Goal: Information Seeking & Learning: Learn about a topic

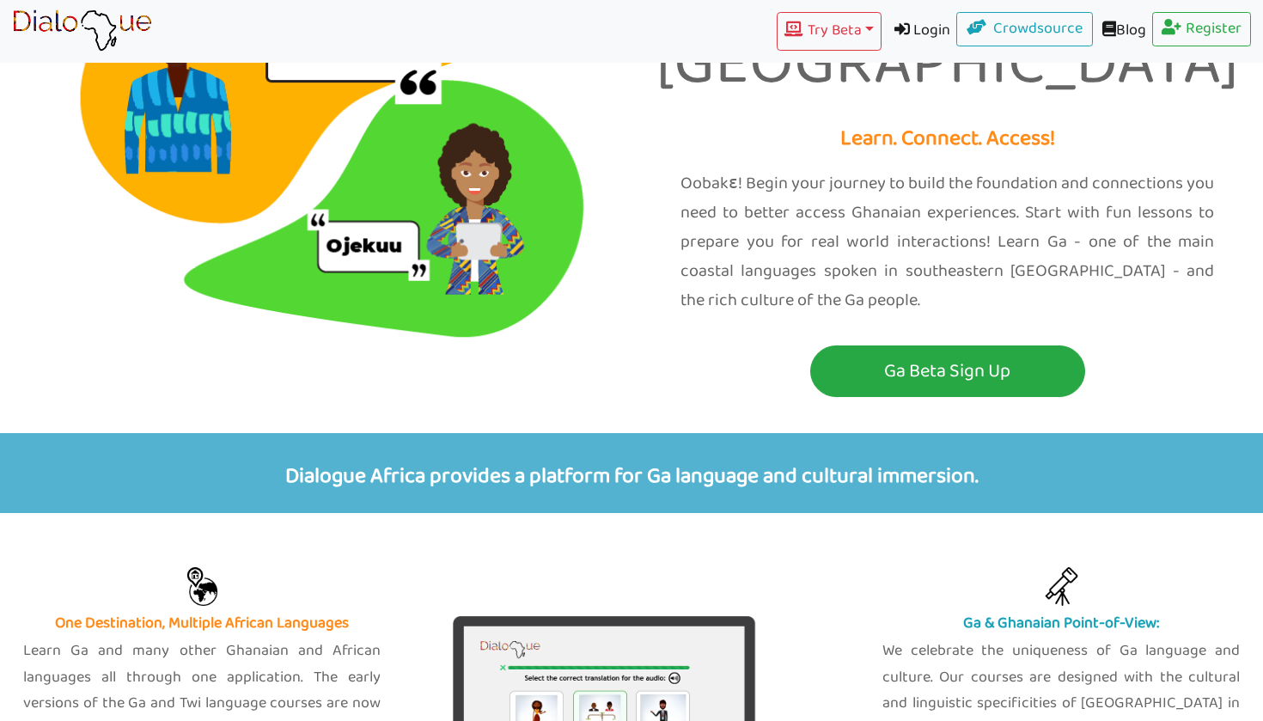
scroll to position [159, 0]
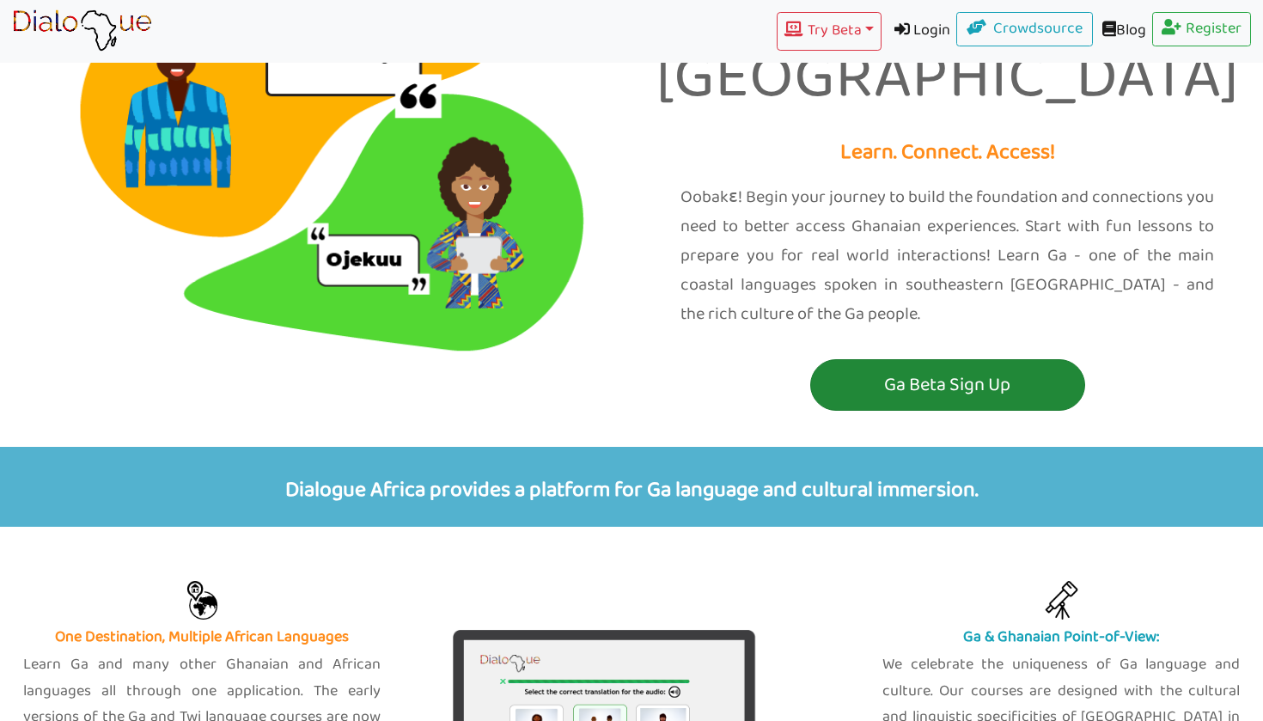
click at [922, 369] on p "Ga Beta Sign Up" at bounding box center [947, 385] width 266 height 32
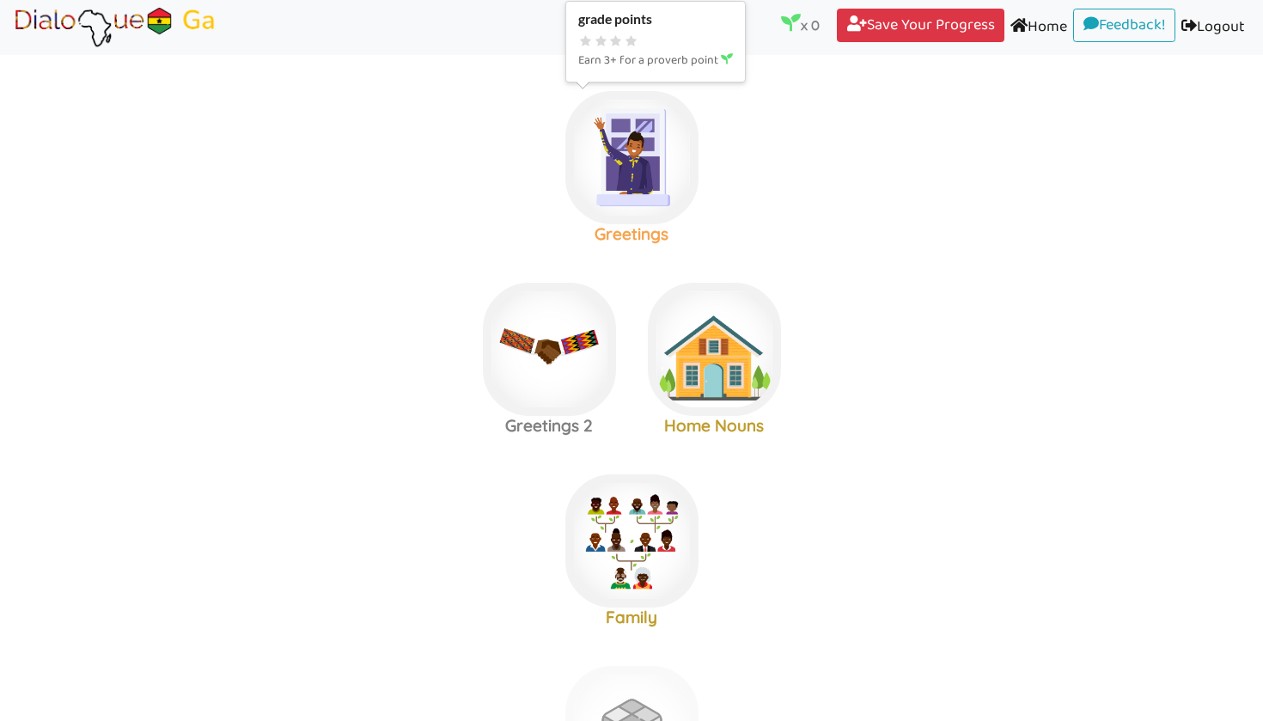
click at [608, 183] on img at bounding box center [631, 157] width 133 height 133
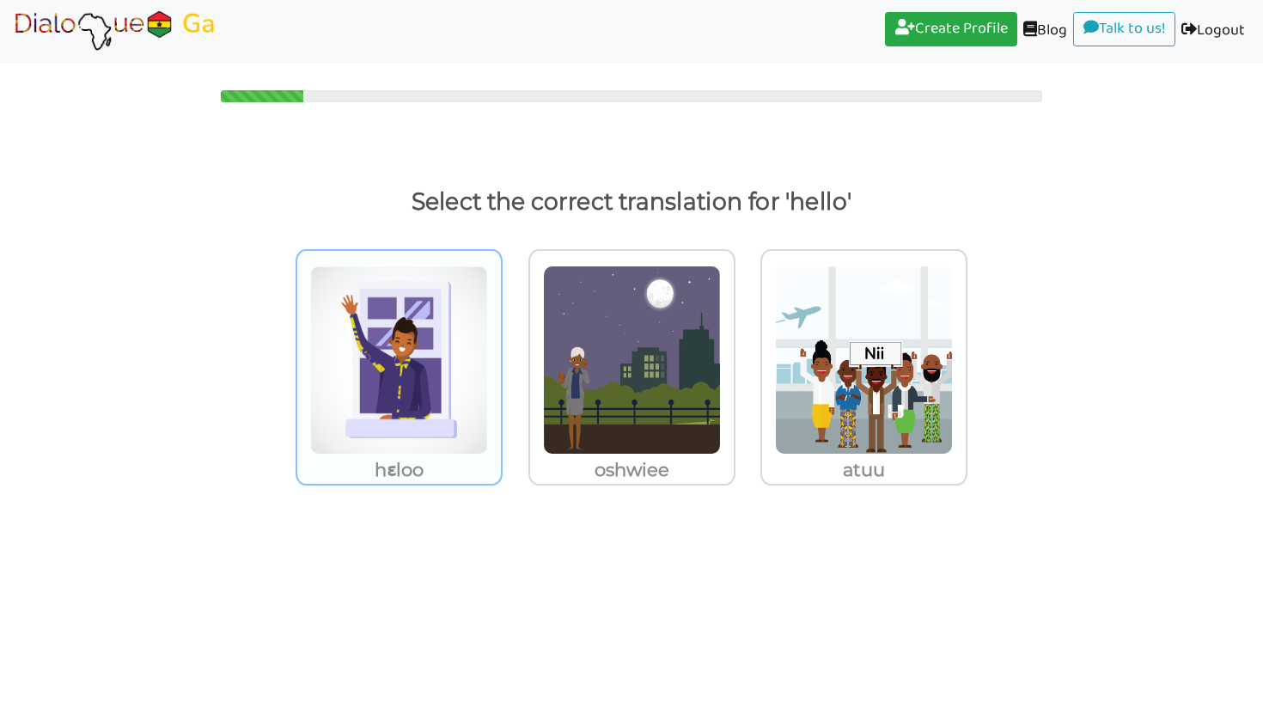
click at [463, 284] on img at bounding box center [399, 359] width 178 height 189
click at [501, 343] on input "hɛloo" at bounding box center [507, 349] width 13 height 13
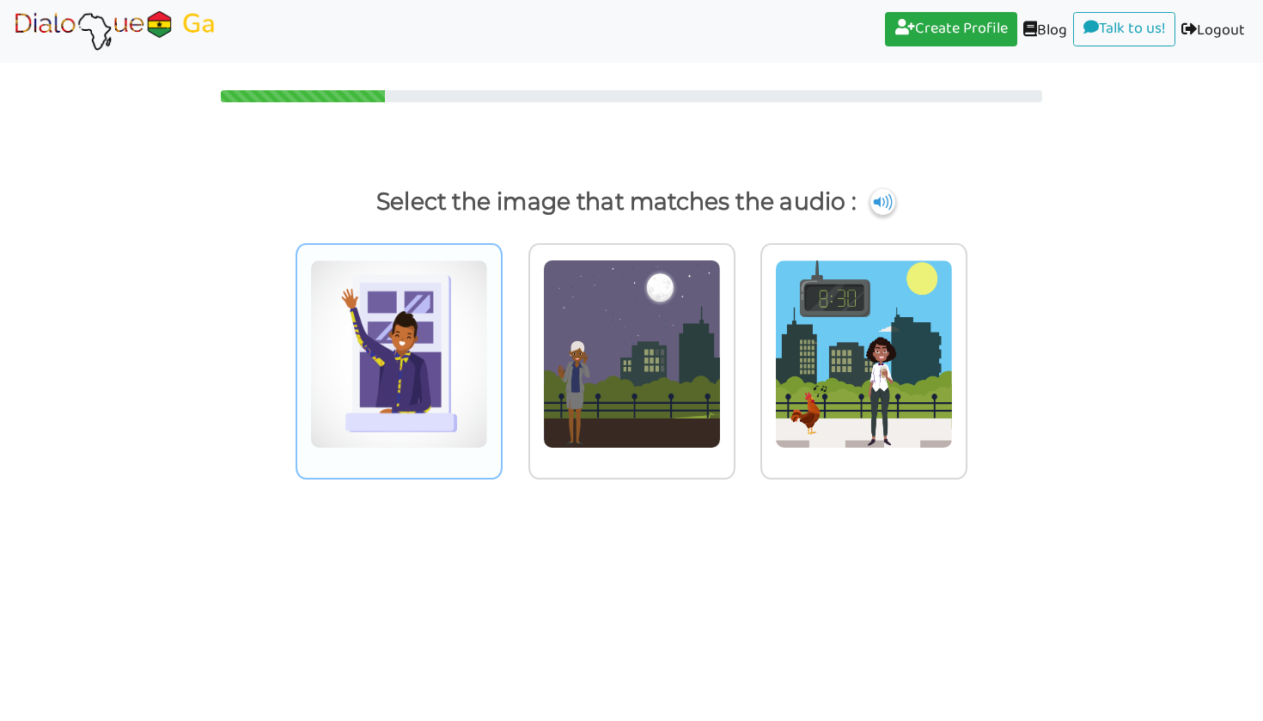
click at [472, 377] on img at bounding box center [399, 353] width 178 height 189
click at [501, 350] on input "radio" at bounding box center [507, 343] width 13 height 13
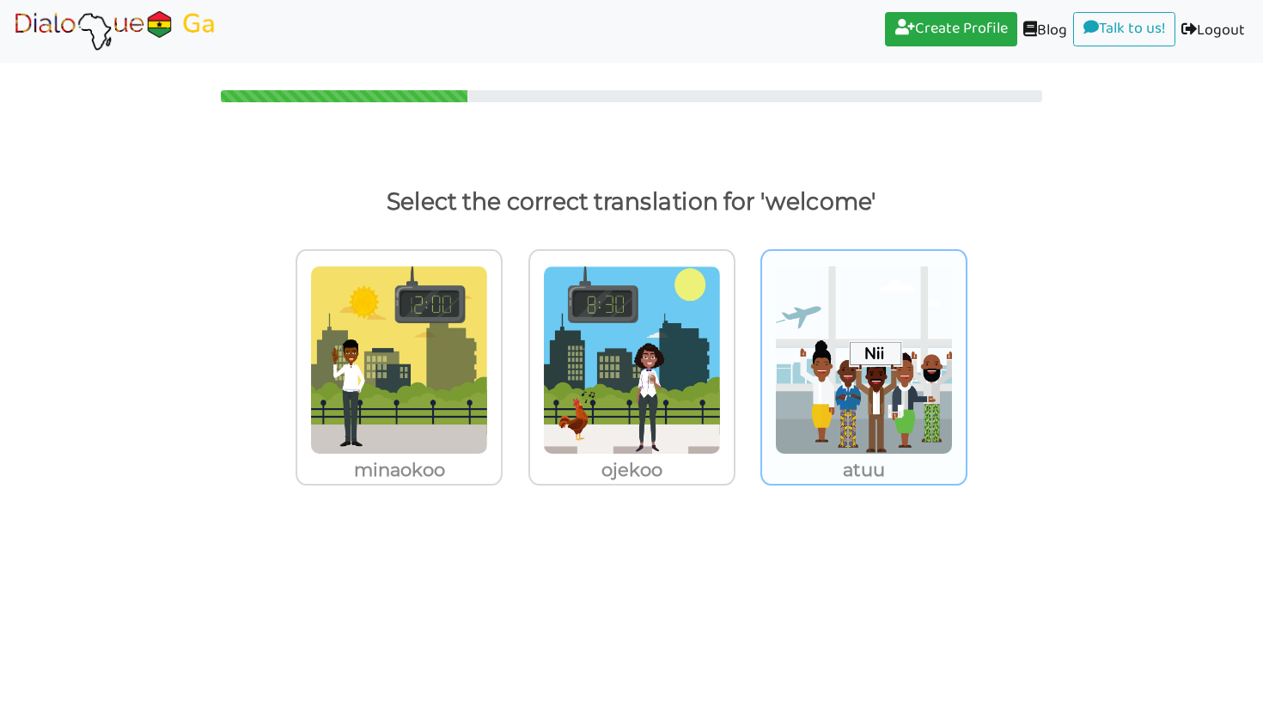
click at [488, 333] on img at bounding box center [399, 359] width 178 height 189
click at [514, 343] on input "atuu" at bounding box center [507, 349] width 13 height 13
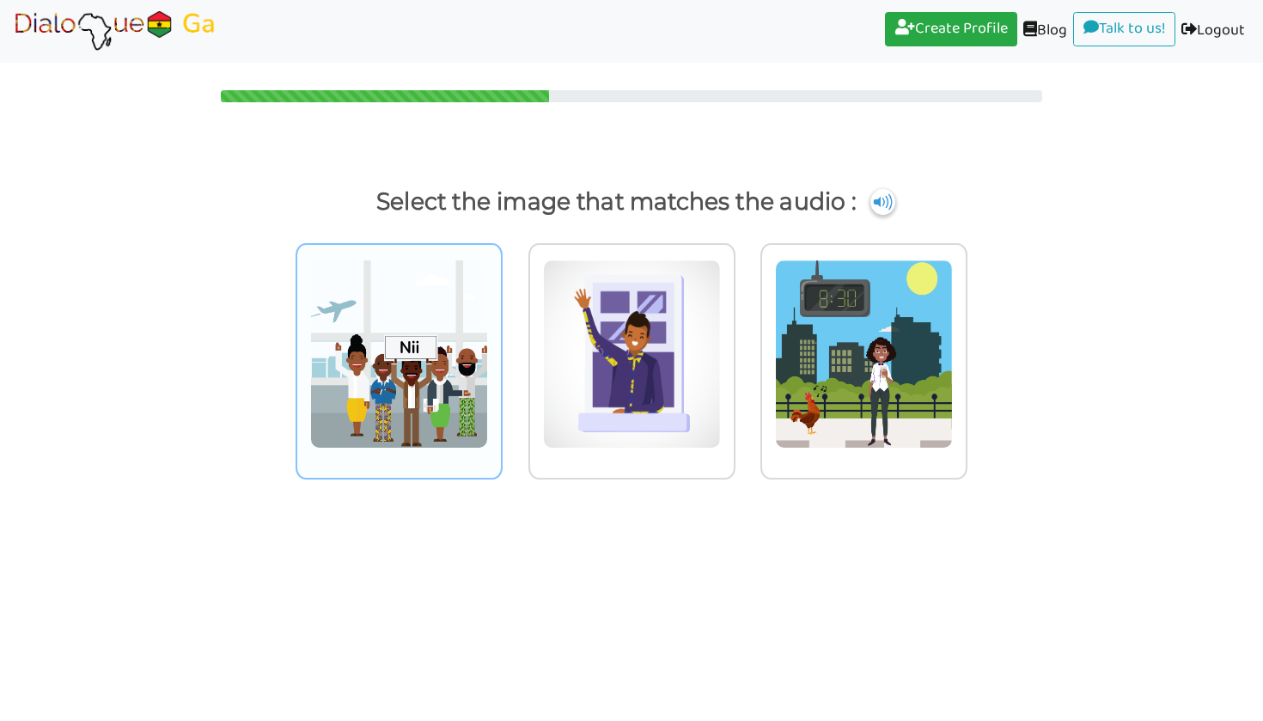
click at [405, 440] on img at bounding box center [399, 353] width 178 height 189
click at [501, 350] on input "radio" at bounding box center [507, 343] width 13 height 13
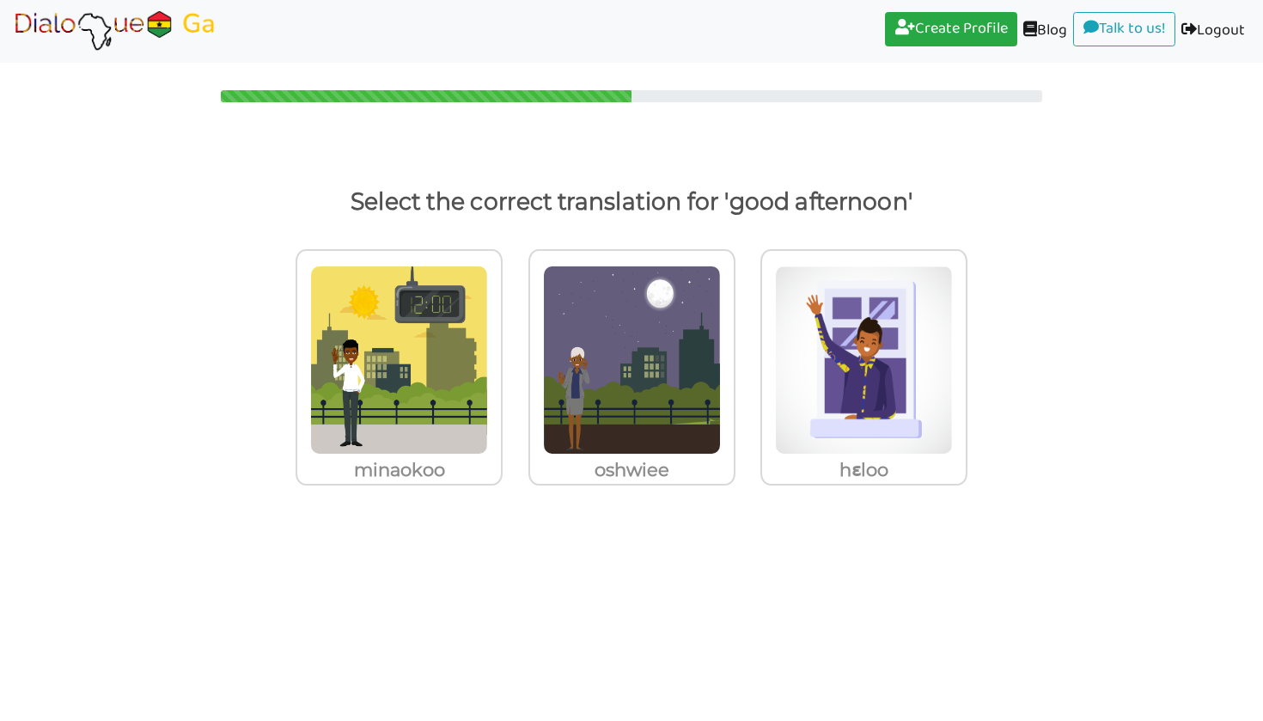
click at [405, 440] on img at bounding box center [399, 359] width 178 height 189
click at [501, 356] on input "minaokoo" at bounding box center [507, 349] width 13 height 13
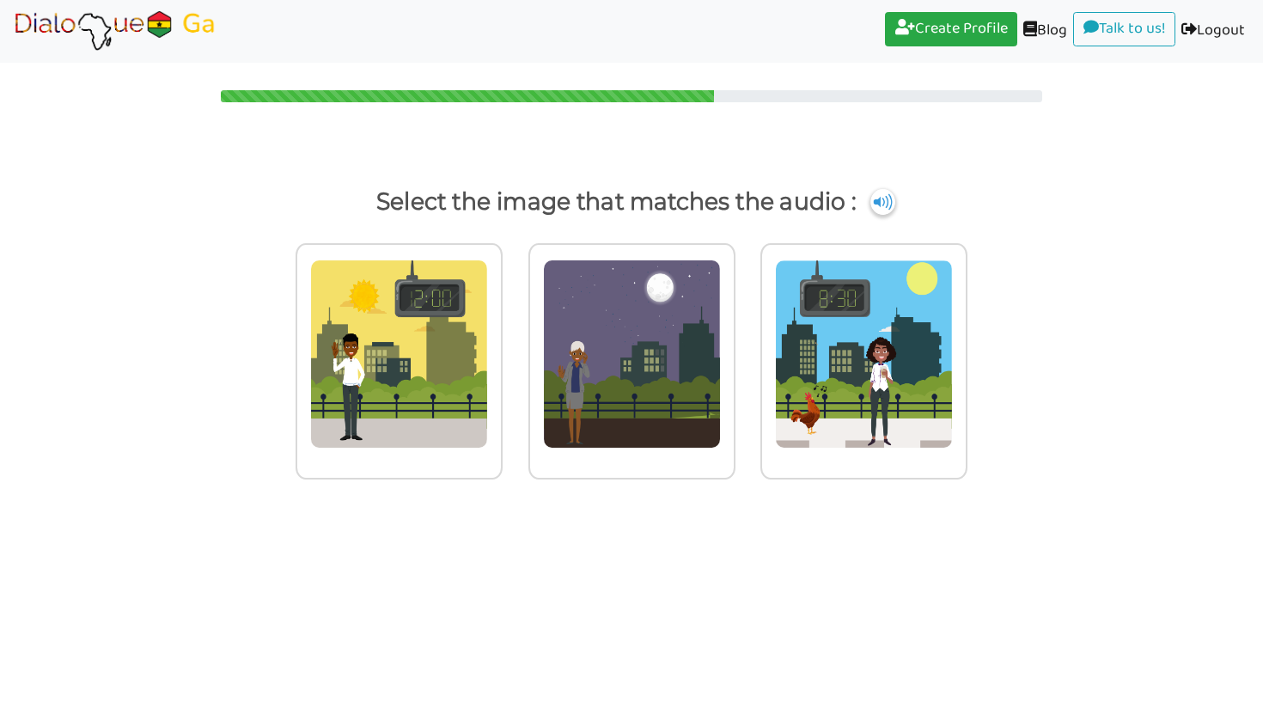
click at [405, 440] on img at bounding box center [399, 353] width 178 height 189
click at [501, 350] on input "radio" at bounding box center [507, 343] width 13 height 13
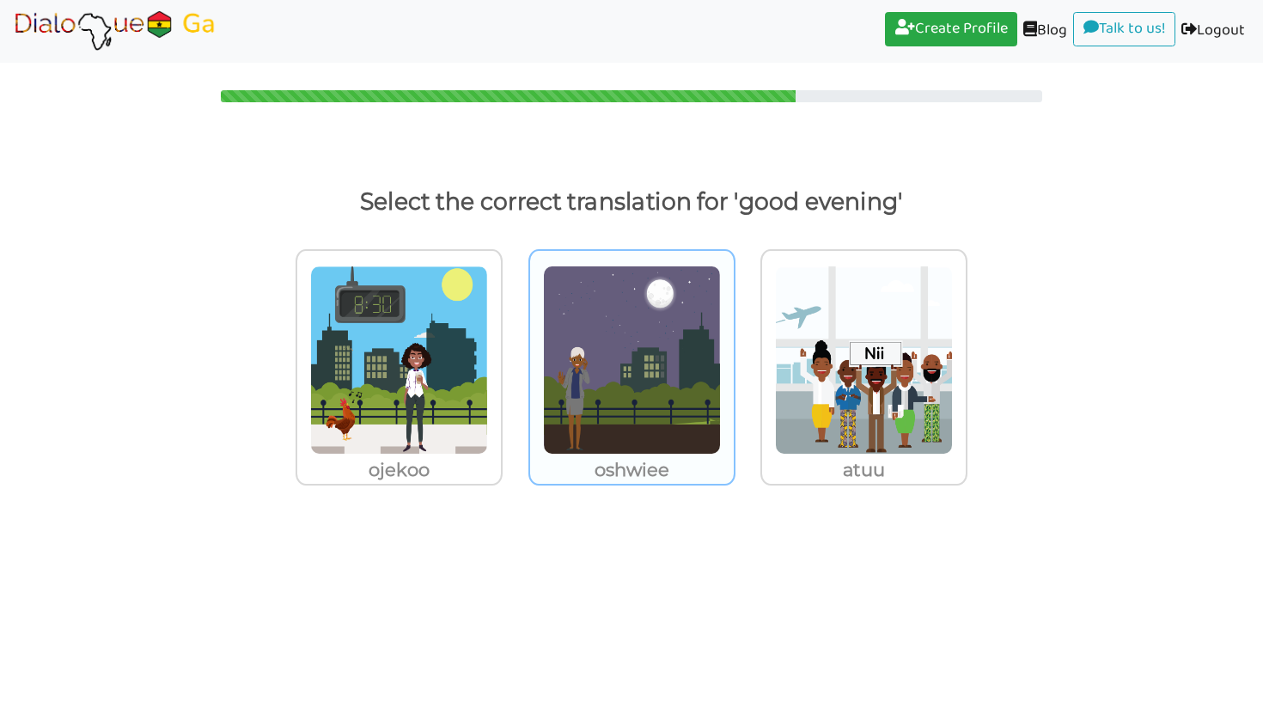
click at [488, 406] on img at bounding box center [399, 359] width 178 height 189
click at [514, 356] on input "oshwiee" at bounding box center [507, 349] width 13 height 13
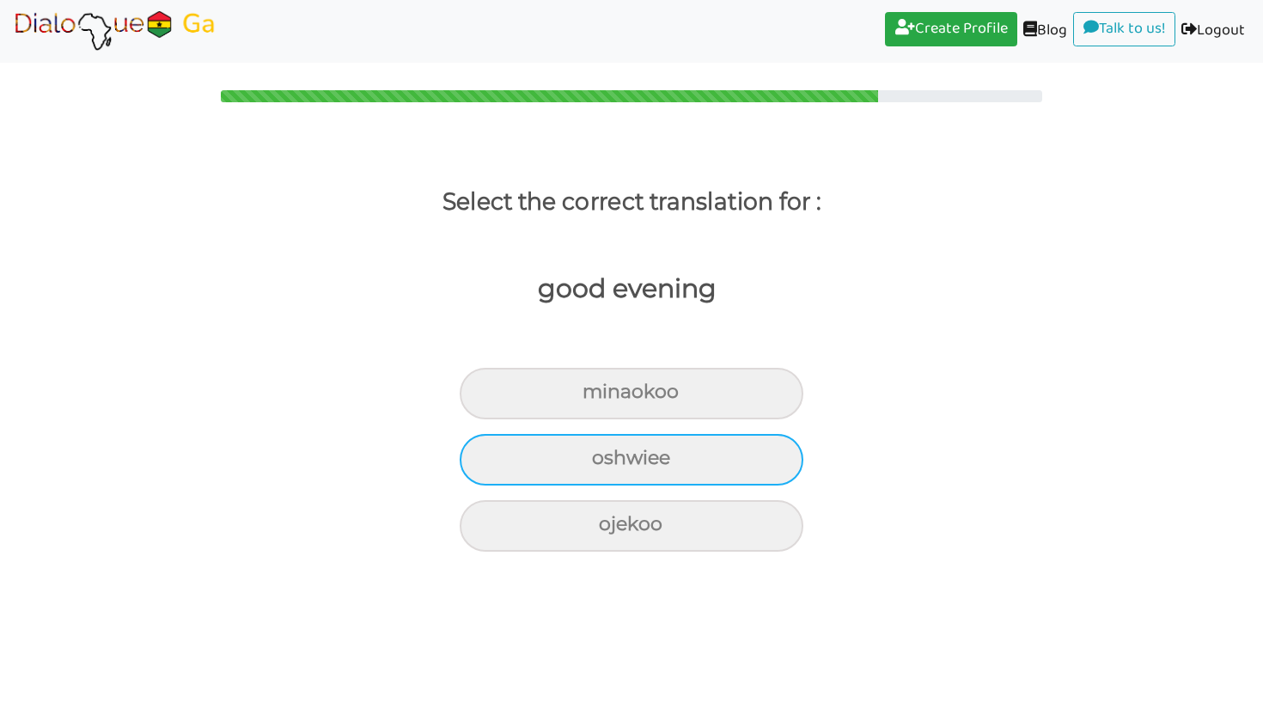
click at [591, 419] on div "oshwiee" at bounding box center [632, 394] width 344 height 52
click at [591, 398] on input "oshwiee" at bounding box center [589, 392] width 11 height 11
radio input "true"
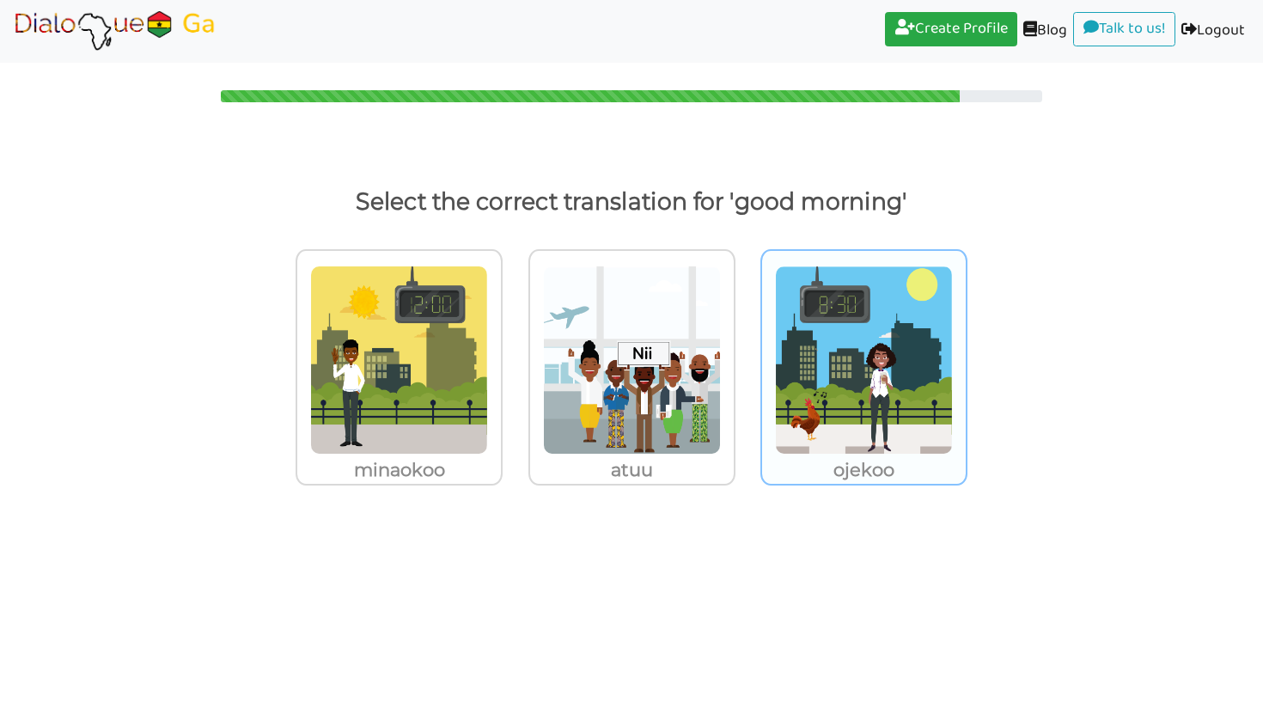
click at [488, 414] on img at bounding box center [399, 359] width 178 height 189
click at [514, 356] on input "ojekoo" at bounding box center [507, 349] width 13 height 13
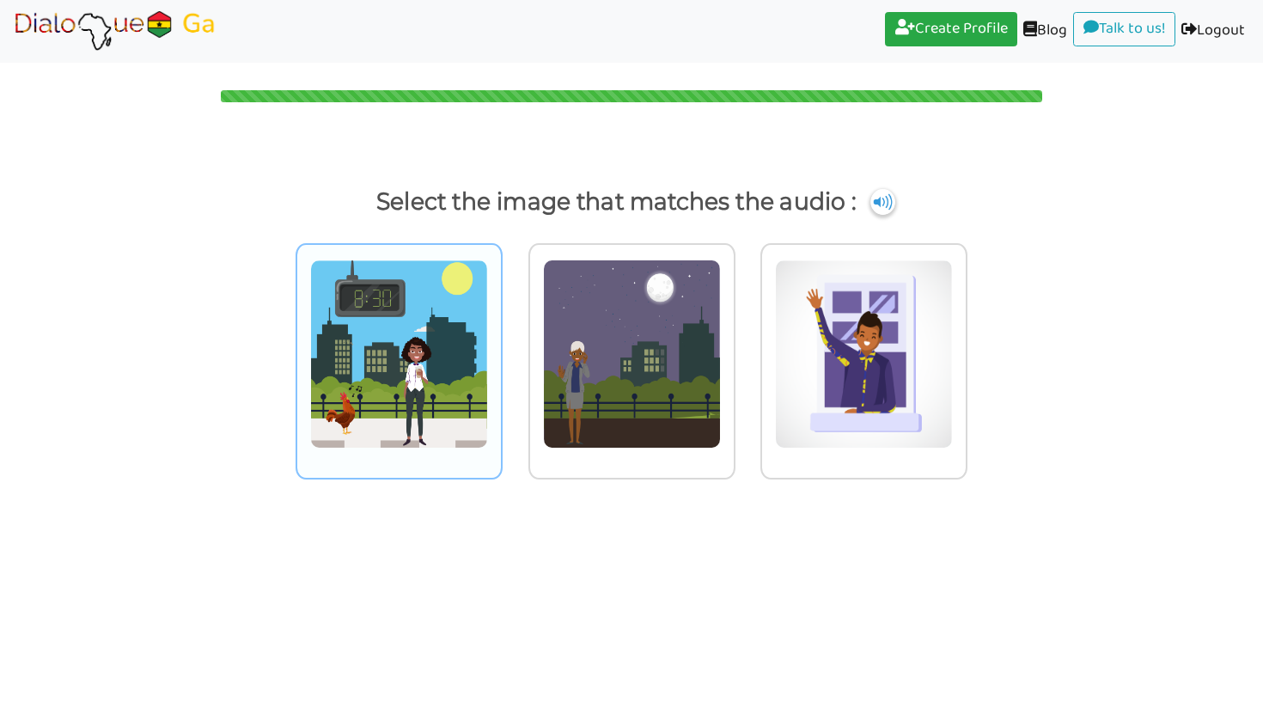
click at [363, 424] on img at bounding box center [399, 353] width 178 height 189
click at [501, 350] on input "radio" at bounding box center [507, 343] width 13 height 13
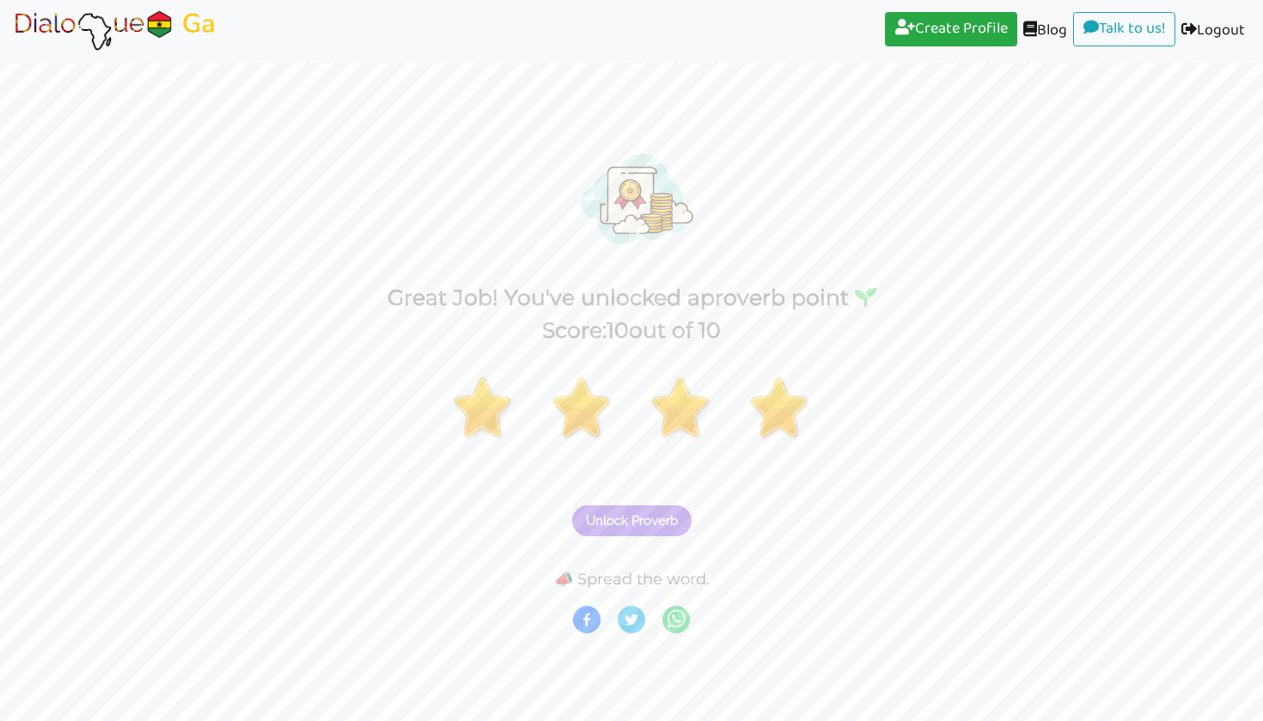
click at [643, 510] on button "Unlock Proverb" at bounding box center [631, 520] width 119 height 31
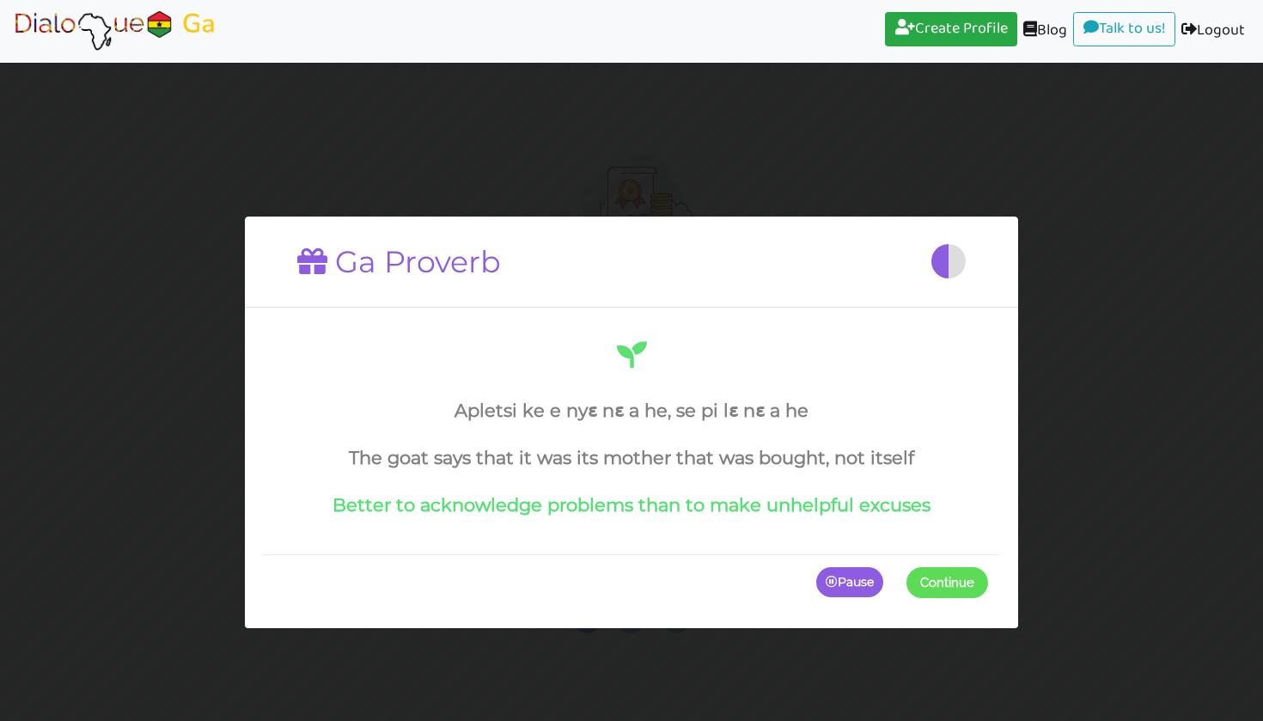
click at [927, 578] on span "Continue" at bounding box center [947, 581] width 54 height 15
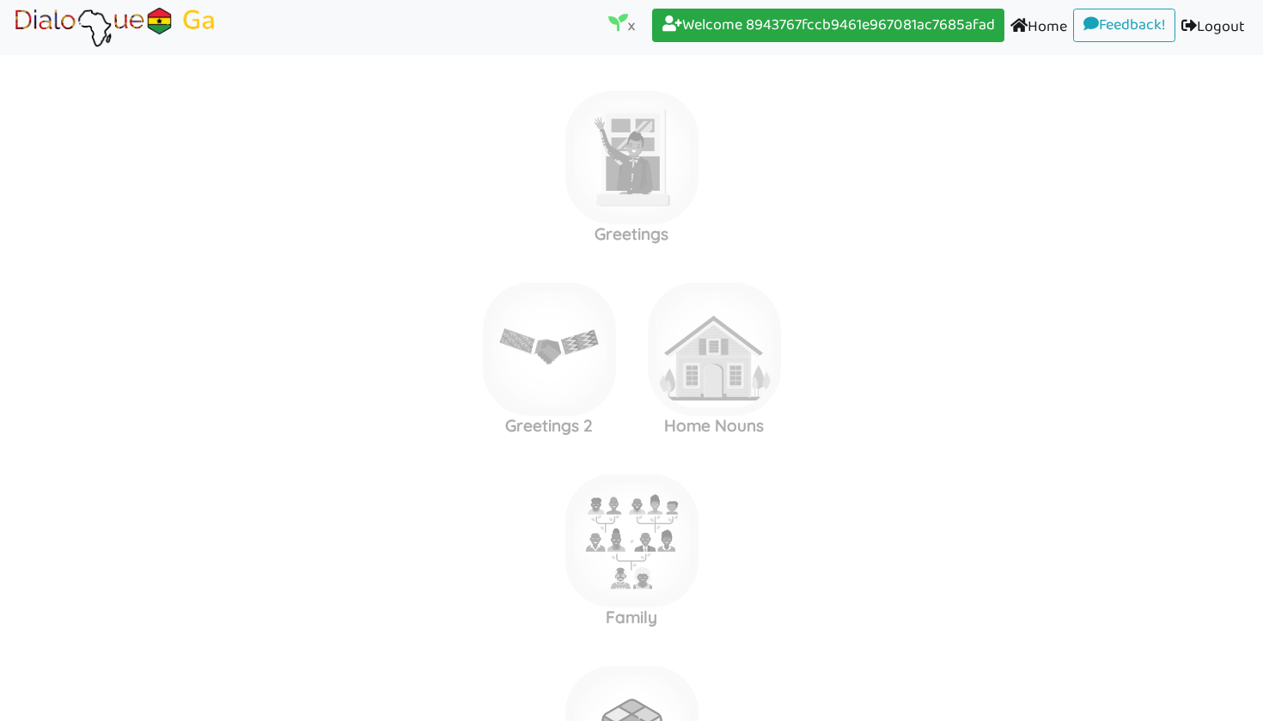
scroll to position [45, 0]
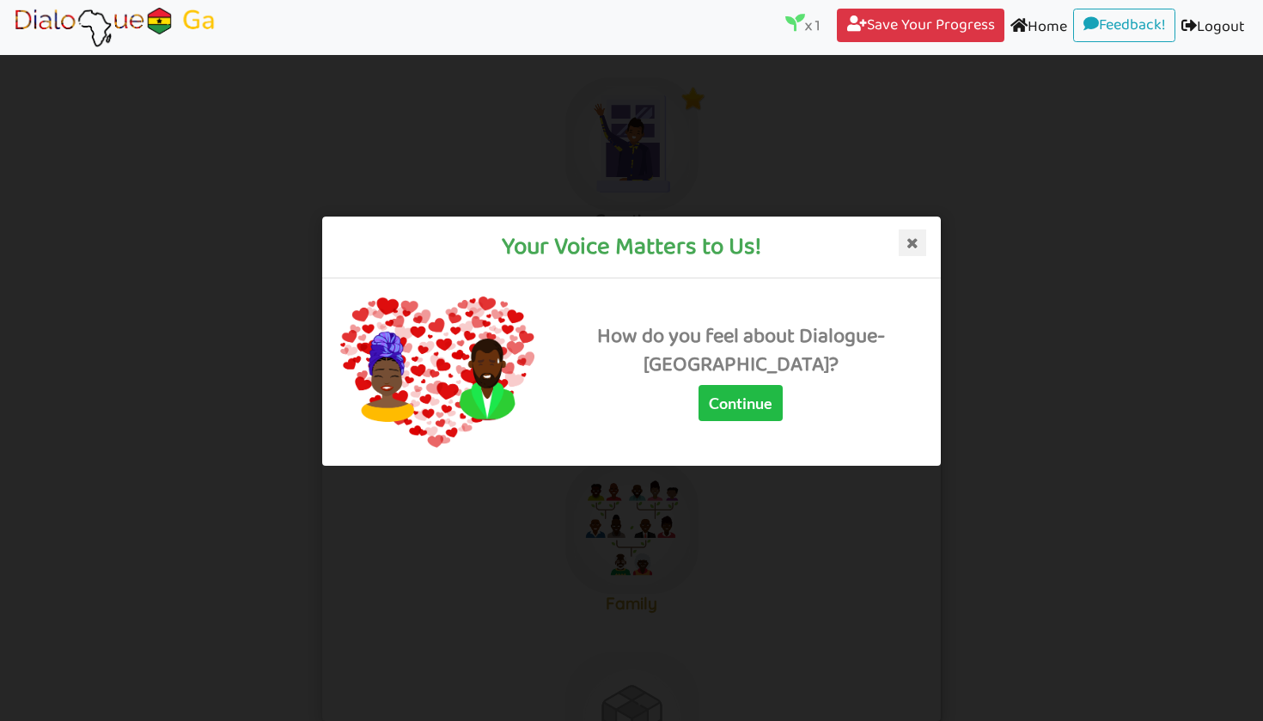
click at [914, 238] on icon at bounding box center [912, 241] width 27 height 27
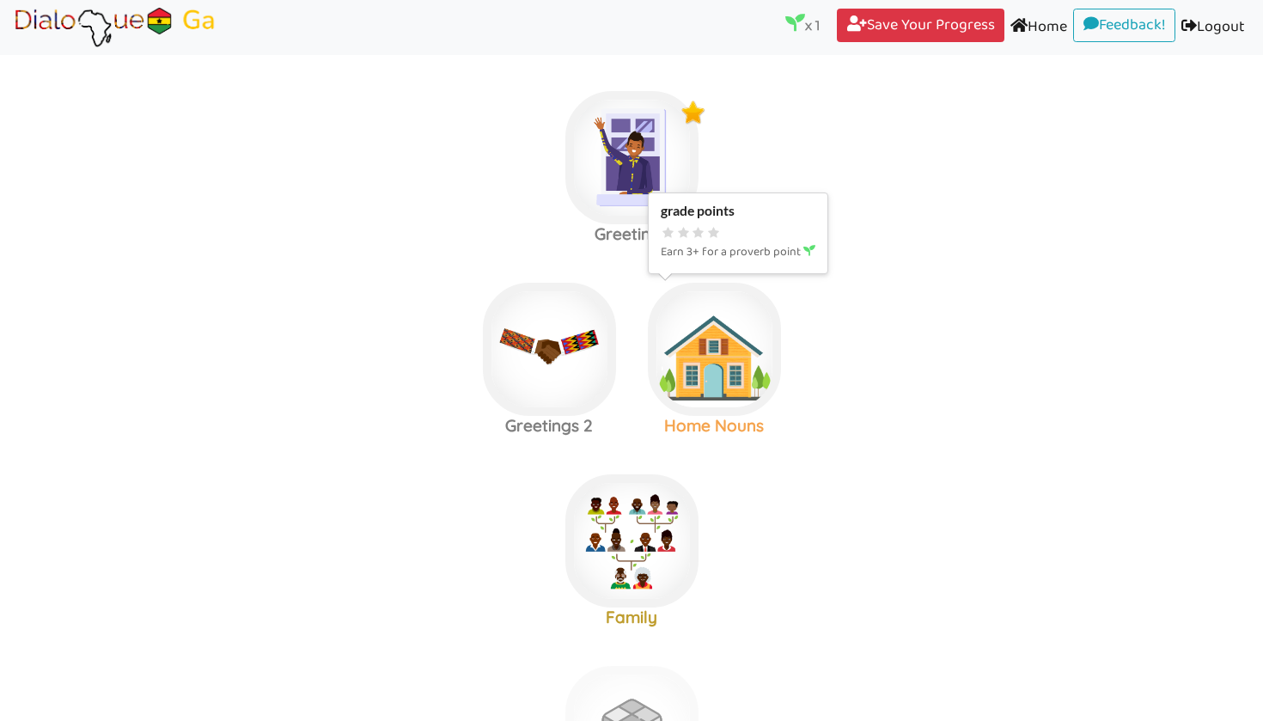
scroll to position [0, 0]
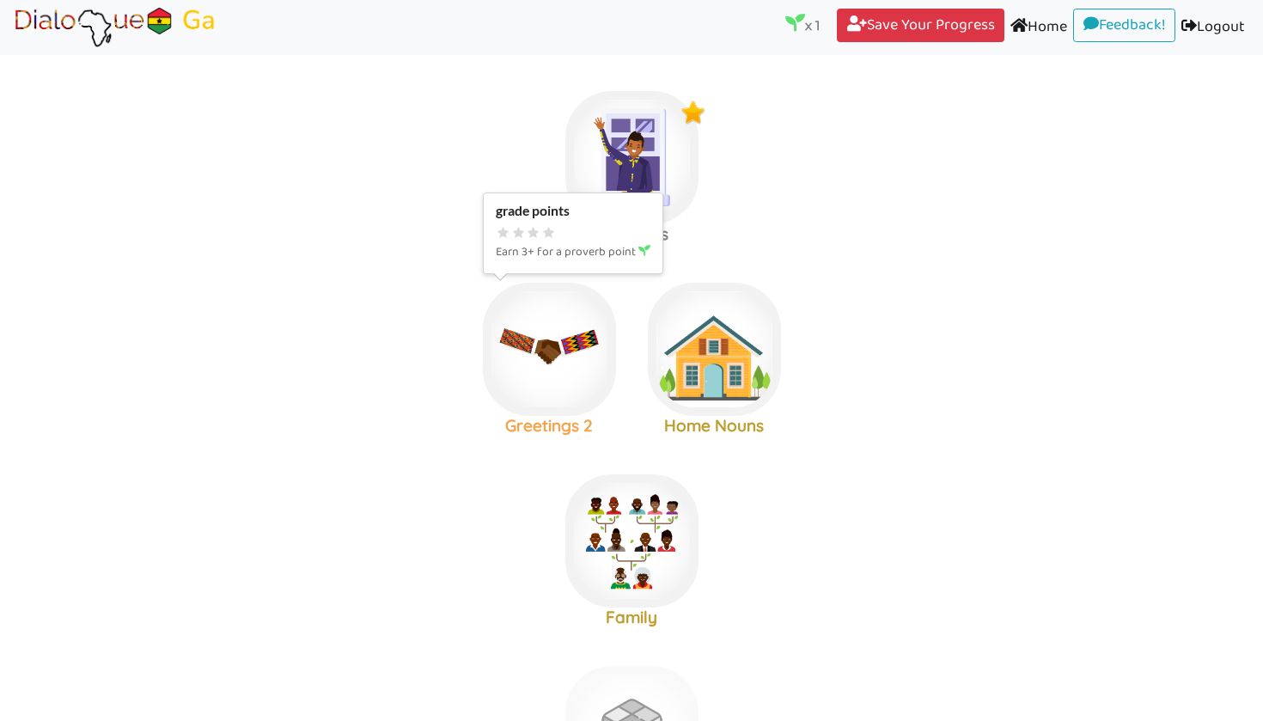
click at [565, 224] on img at bounding box center [631, 157] width 133 height 133
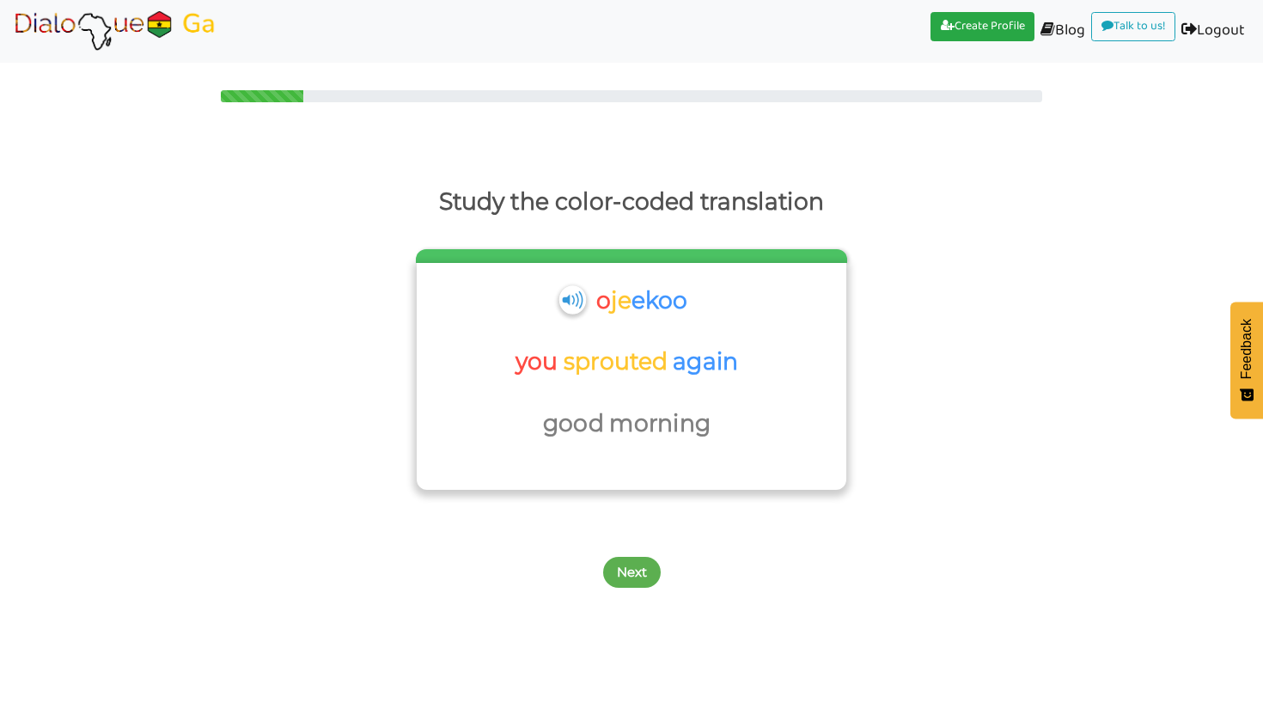
click at [562, 297] on img at bounding box center [571, 299] width 27 height 28
click at [596, 321] on p "you" at bounding box center [603, 300] width 15 height 41
click at [643, 600] on body "Create Profile (current) Blog (current) Talk to us! (current) Logout (current) …" at bounding box center [631, 360] width 1263 height 721
click at [636, 571] on button "Next" at bounding box center [632, 572] width 58 height 31
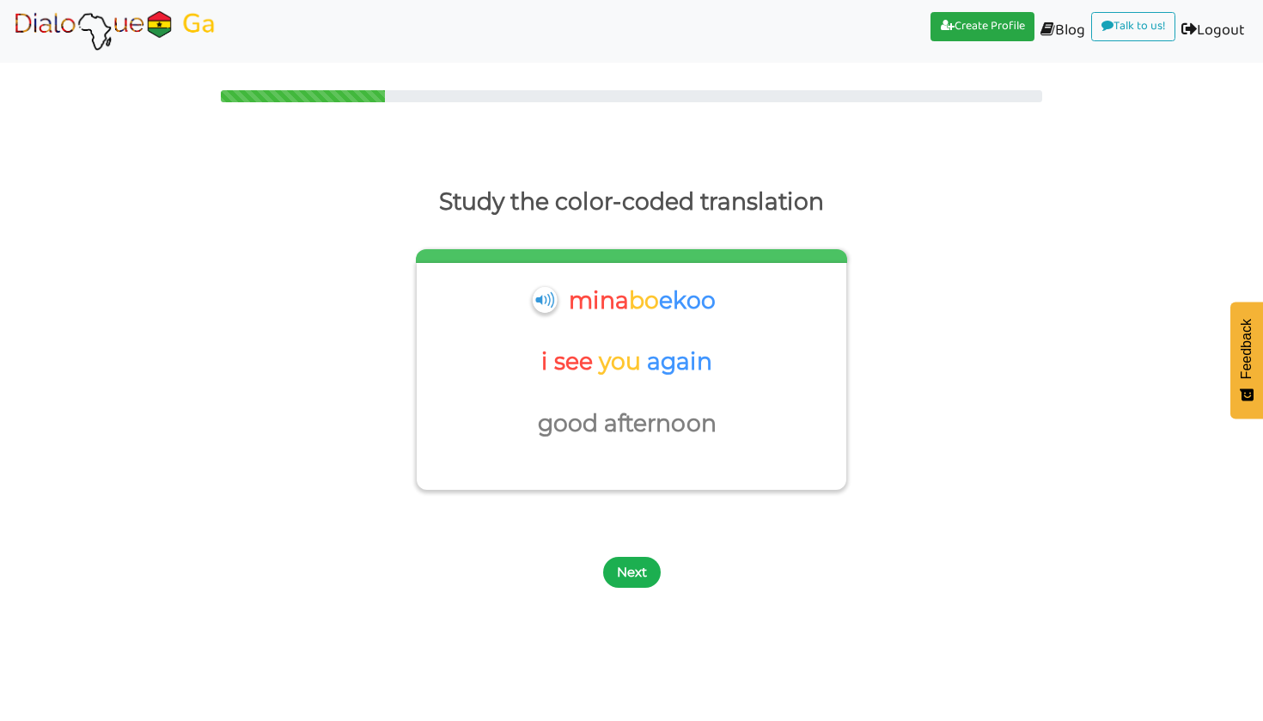
click at [635, 570] on button "Next" at bounding box center [632, 572] width 58 height 31
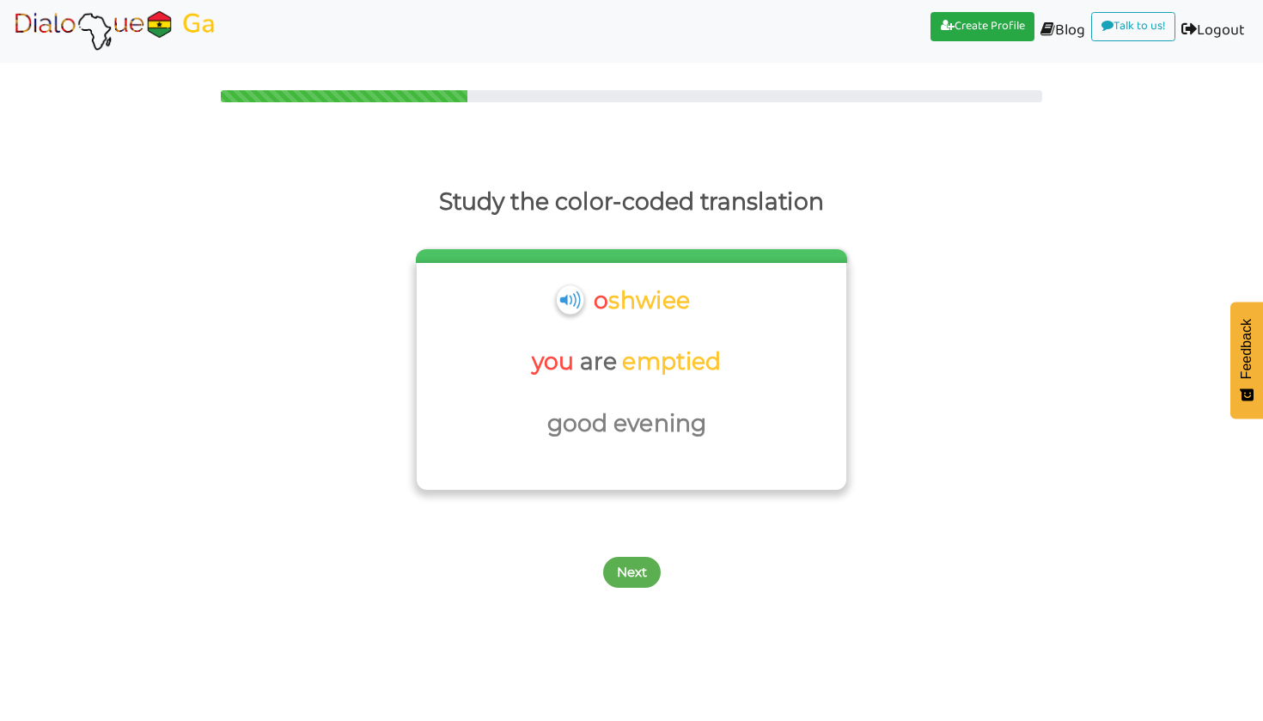
click at [562, 304] on img at bounding box center [569, 299] width 27 height 28
click at [613, 570] on button "Next" at bounding box center [632, 572] width 58 height 31
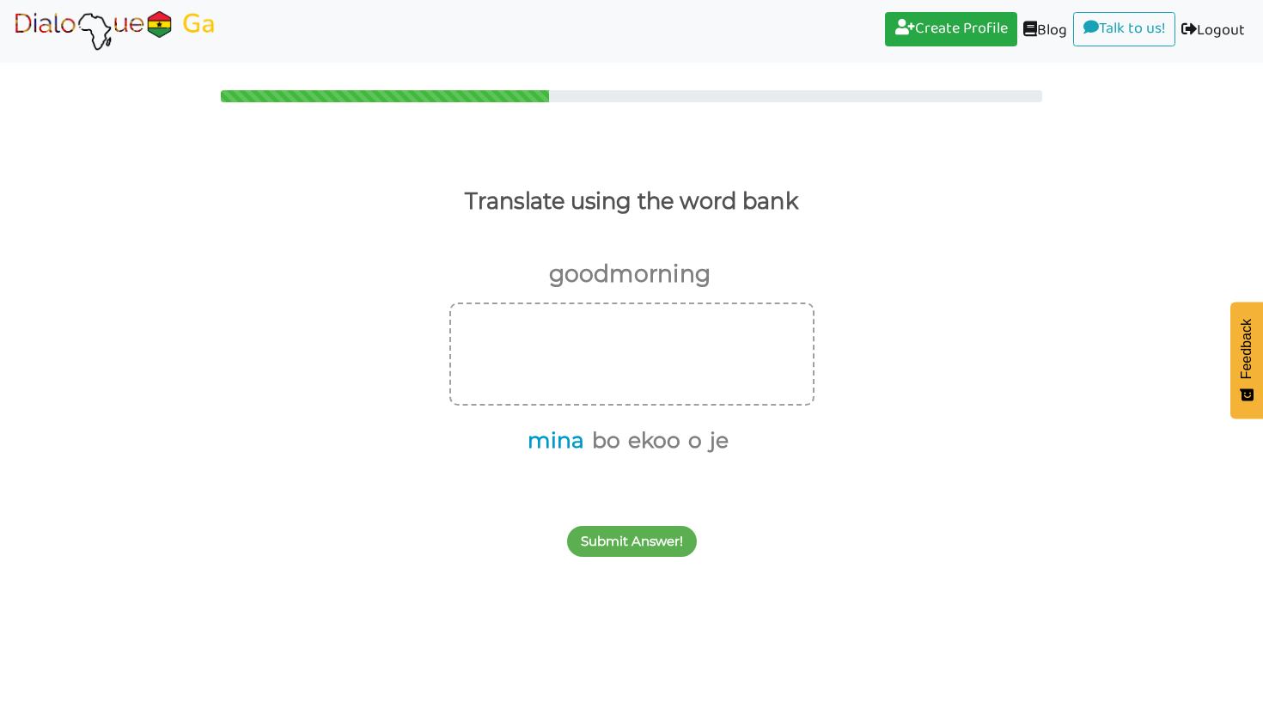
click at [565, 448] on button "mina" at bounding box center [552, 440] width 63 height 33
click at [582, 439] on button "bo" at bounding box center [571, 440] width 34 height 33
click at [583, 439] on button "ekoo" at bounding box center [601, 440] width 58 height 33
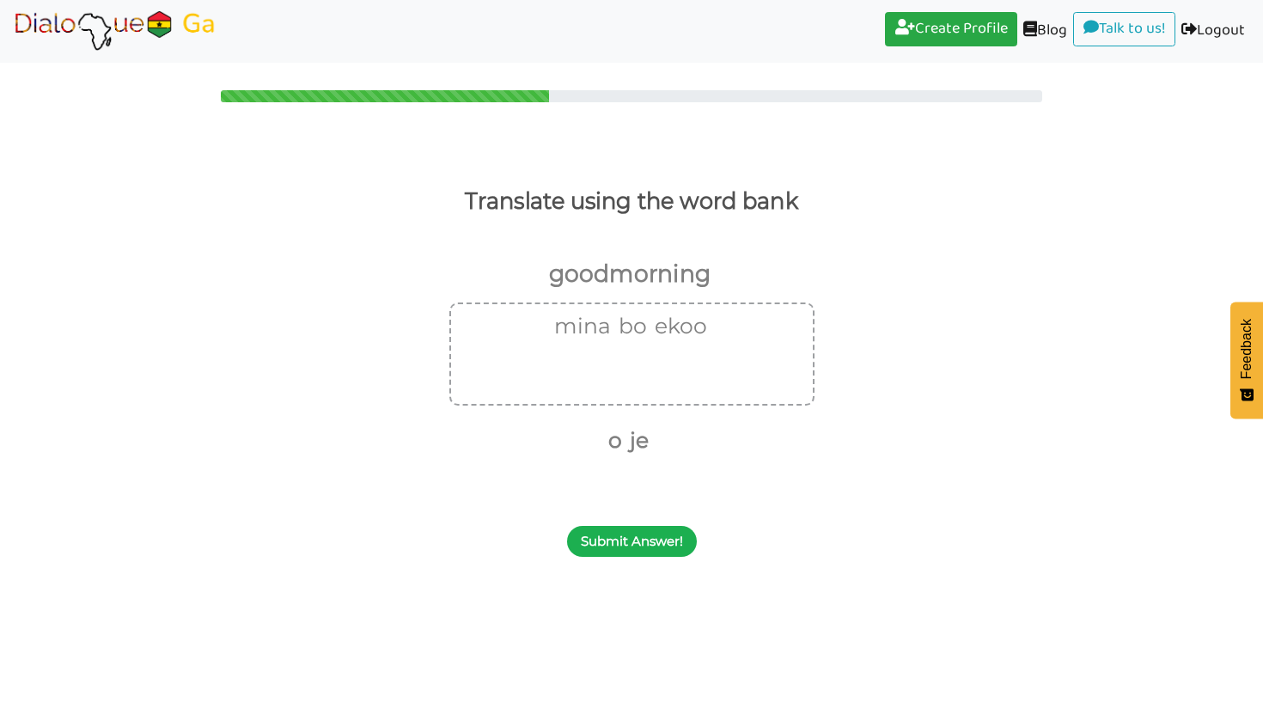
click at [612, 539] on button "Submit Answer!" at bounding box center [632, 541] width 130 height 31
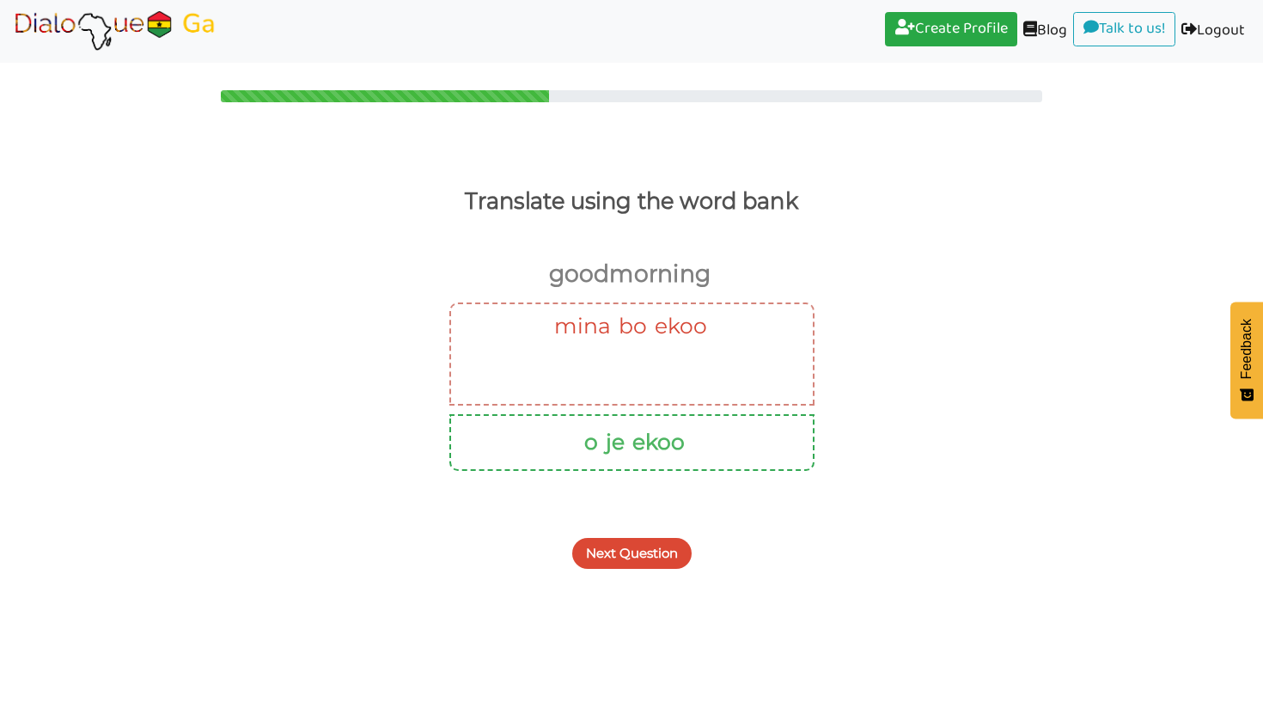
click at [643, 557] on button "Next Question" at bounding box center [631, 553] width 119 height 31
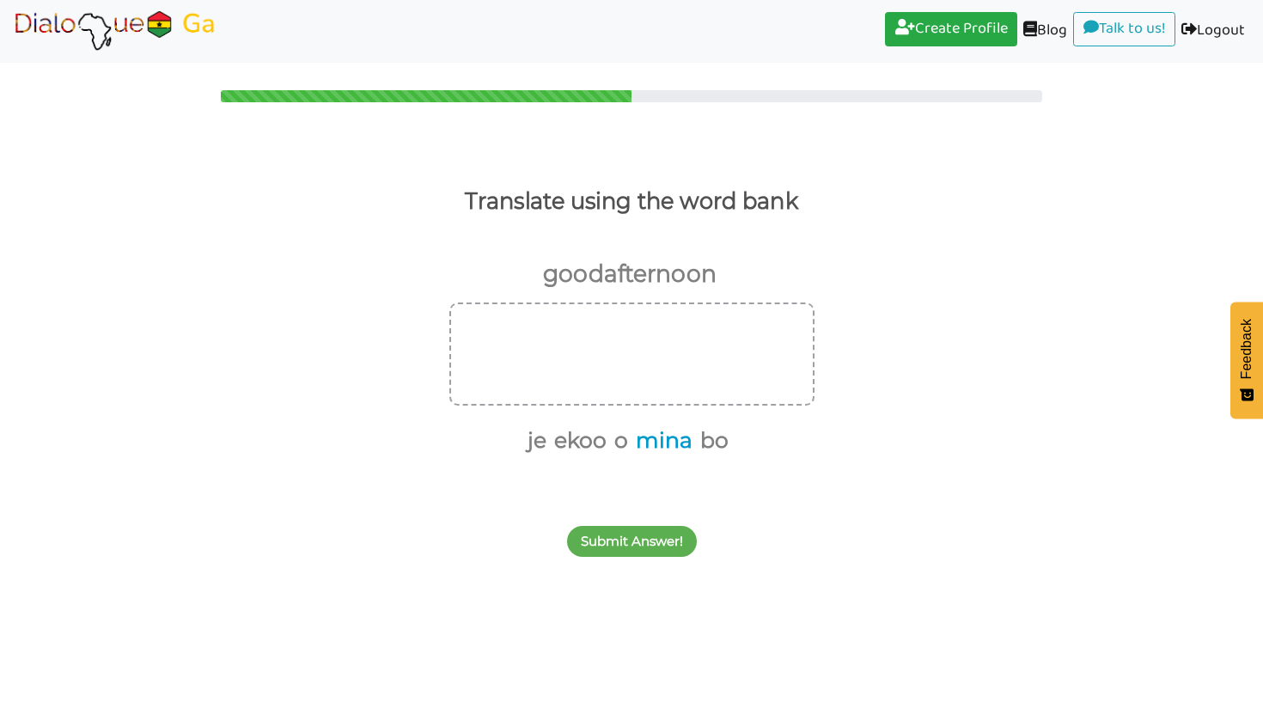
click at [666, 441] on button "mina" at bounding box center [661, 440] width 63 height 33
click at [689, 441] on button "bo" at bounding box center [679, 440] width 34 height 33
click at [640, 441] on button "ekoo" at bounding box center [628, 440] width 58 height 33
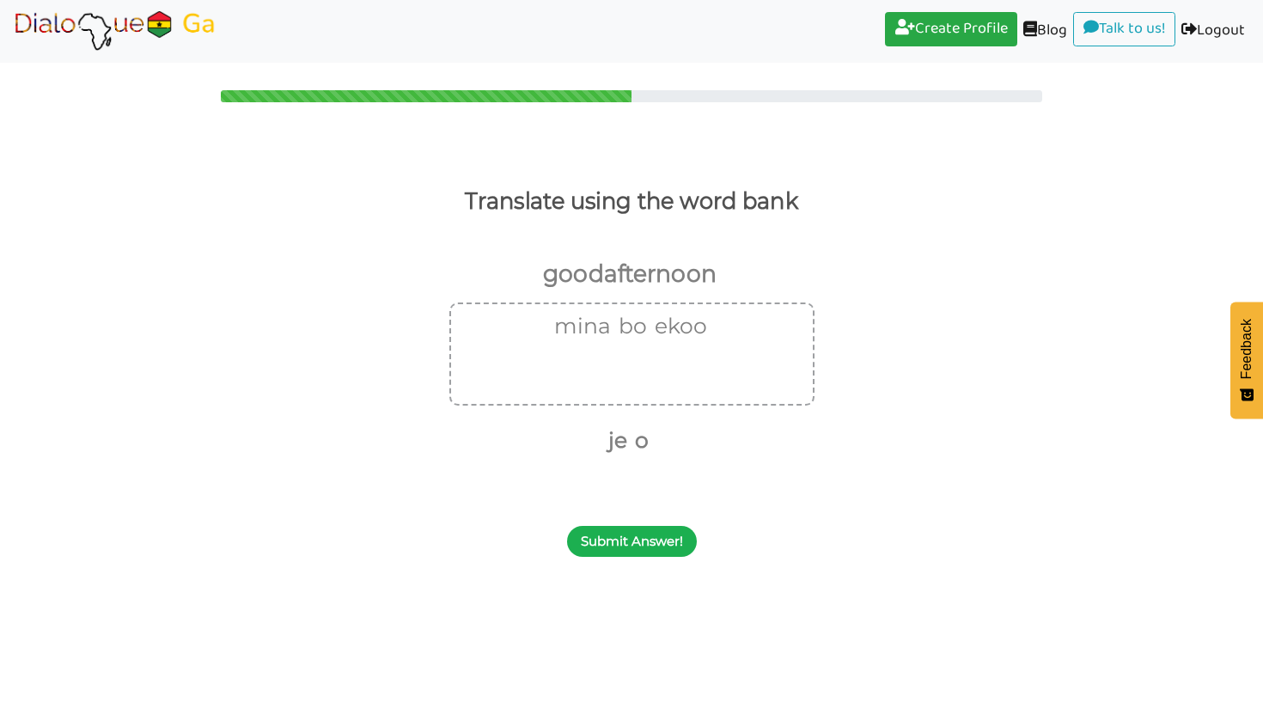
click at [636, 546] on button "Submit Answer!" at bounding box center [632, 541] width 130 height 31
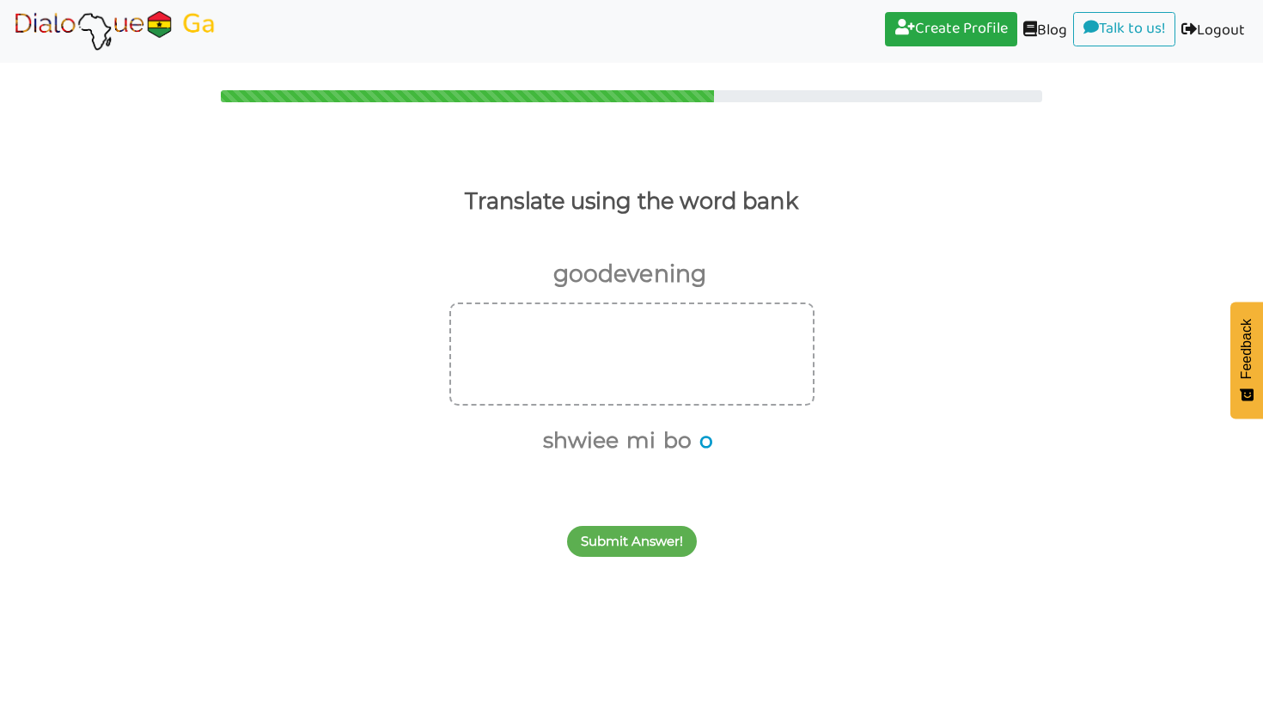
click at [699, 437] on button "o" at bounding box center [703, 440] width 20 height 33
click at [608, 438] on button "shwiee" at bounding box center [589, 440] width 82 height 33
click at [611, 540] on button "Submit Answer!" at bounding box center [632, 541] width 130 height 31
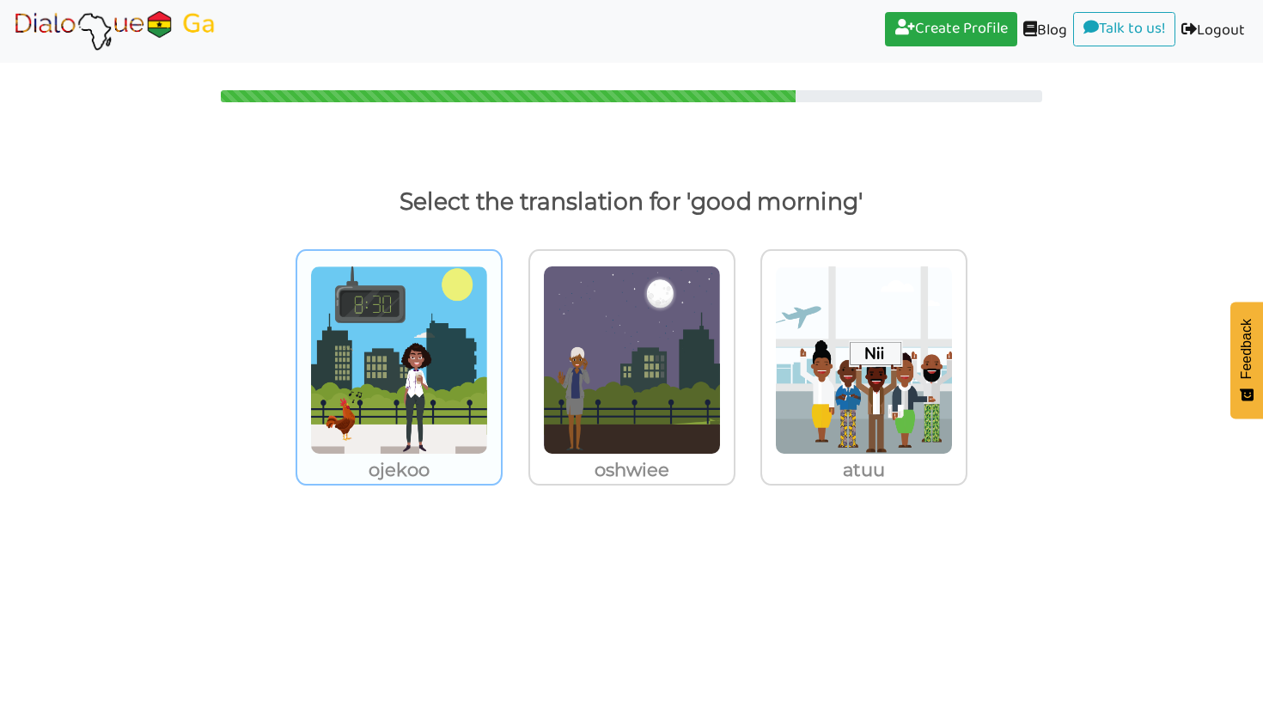
click at [459, 457] on p "ojekoo" at bounding box center [399, 469] width 204 height 31
click at [501, 356] on input "ojekoo" at bounding box center [507, 349] width 13 height 13
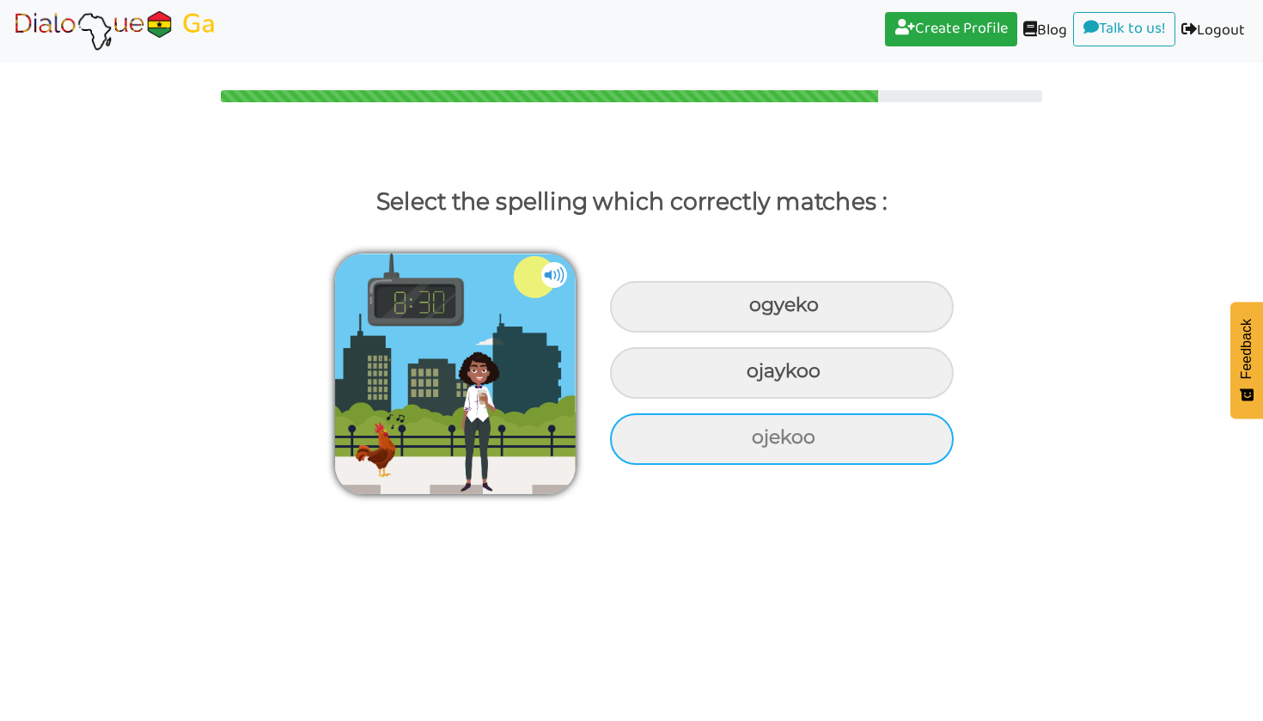
click at [652, 332] on div "ojekoo" at bounding box center [782, 307] width 344 height 52
click at [746, 311] on input "ojekoo" at bounding box center [751, 305] width 11 height 11
radio input "true"
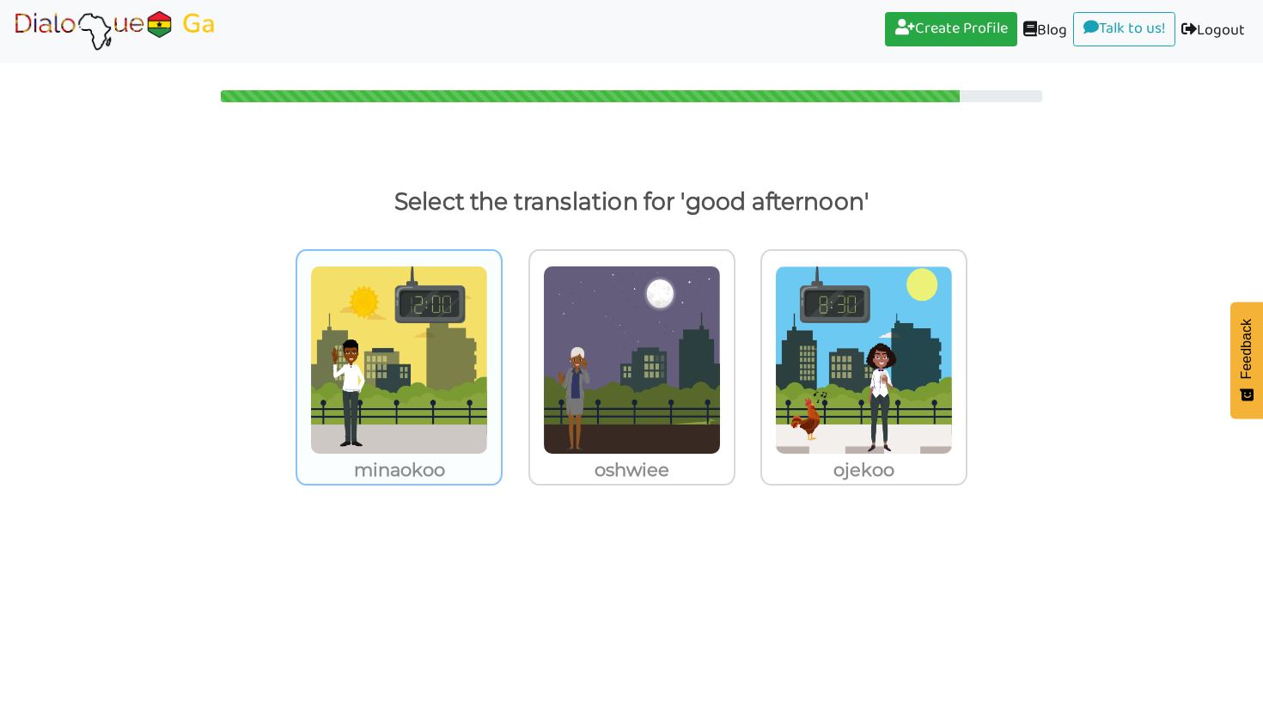
click at [431, 462] on p "minaokoo" at bounding box center [399, 469] width 204 height 31
click at [501, 356] on input "minaokoo" at bounding box center [507, 349] width 13 height 13
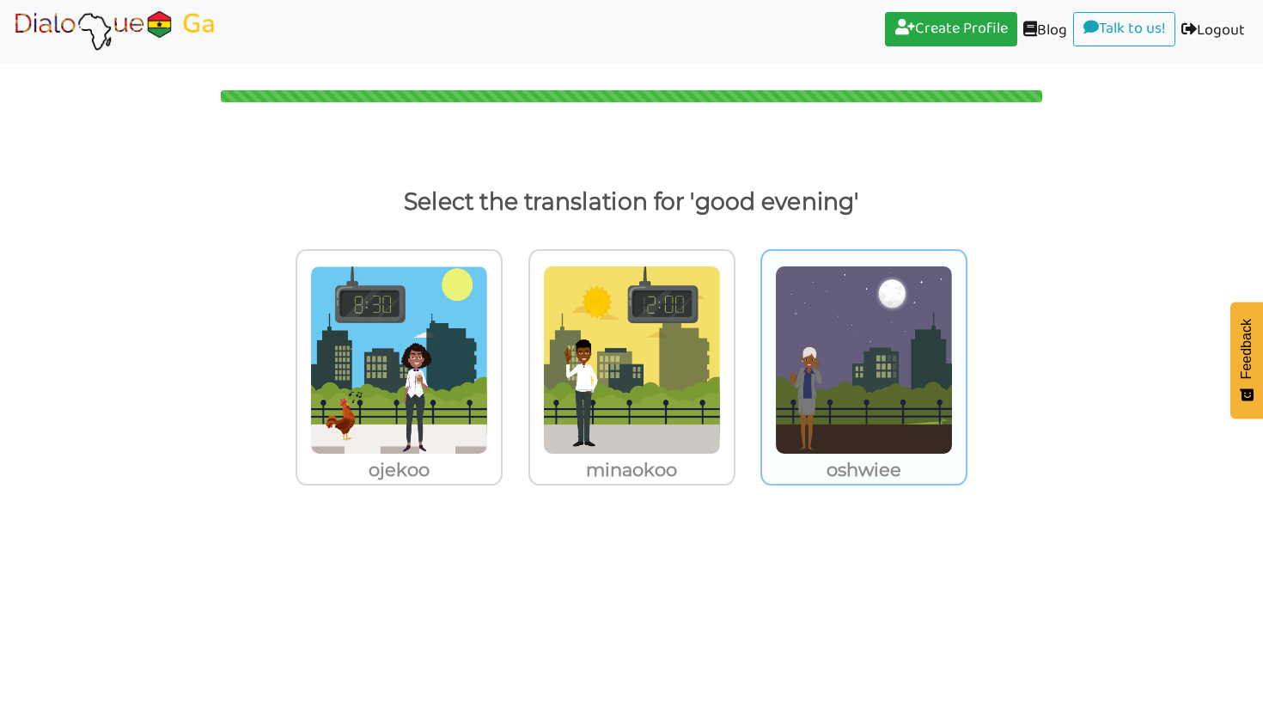
click at [488, 393] on img at bounding box center [399, 359] width 178 height 189
click at [514, 356] on input "oshwiee" at bounding box center [507, 349] width 13 height 13
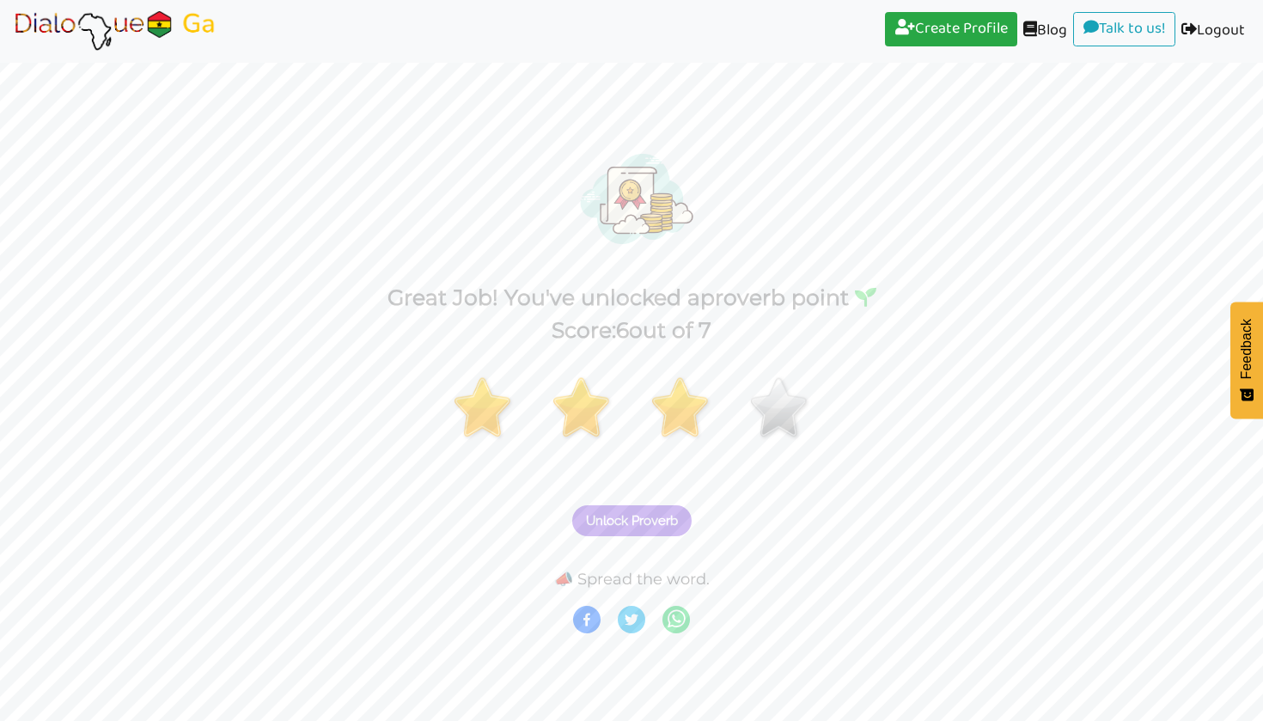
click at [674, 521] on span "Unlock Proverb" at bounding box center [632, 520] width 92 height 15
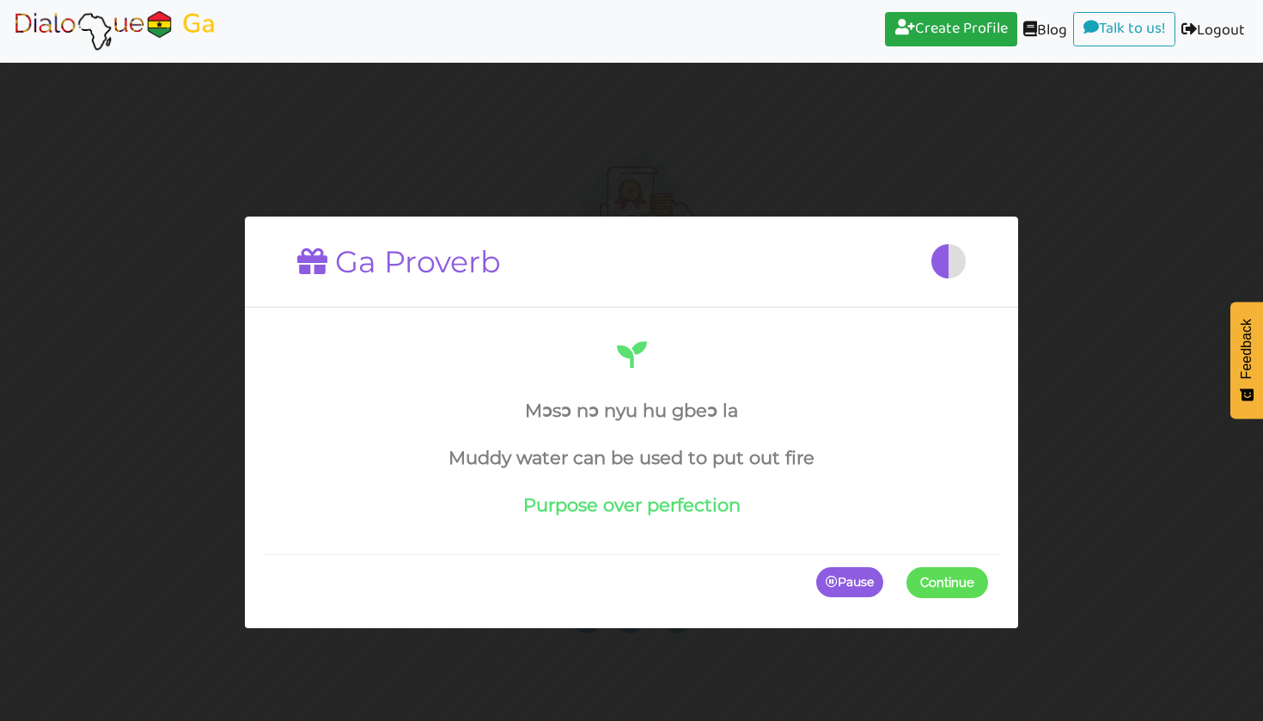
click at [848, 582] on p "Pause" at bounding box center [849, 581] width 67 height 31
click at [913, 582] on icon "button" at bounding box center [914, 581] width 12 height 12
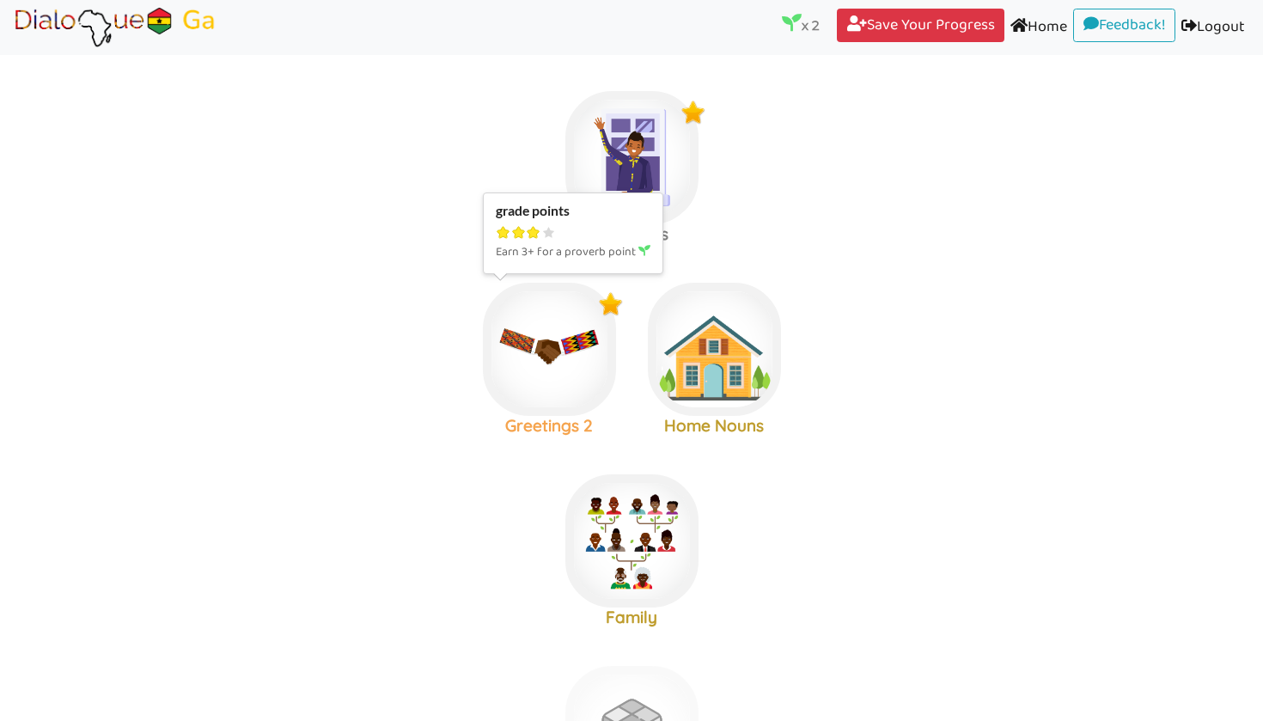
click at [596, 224] on img at bounding box center [631, 157] width 133 height 133
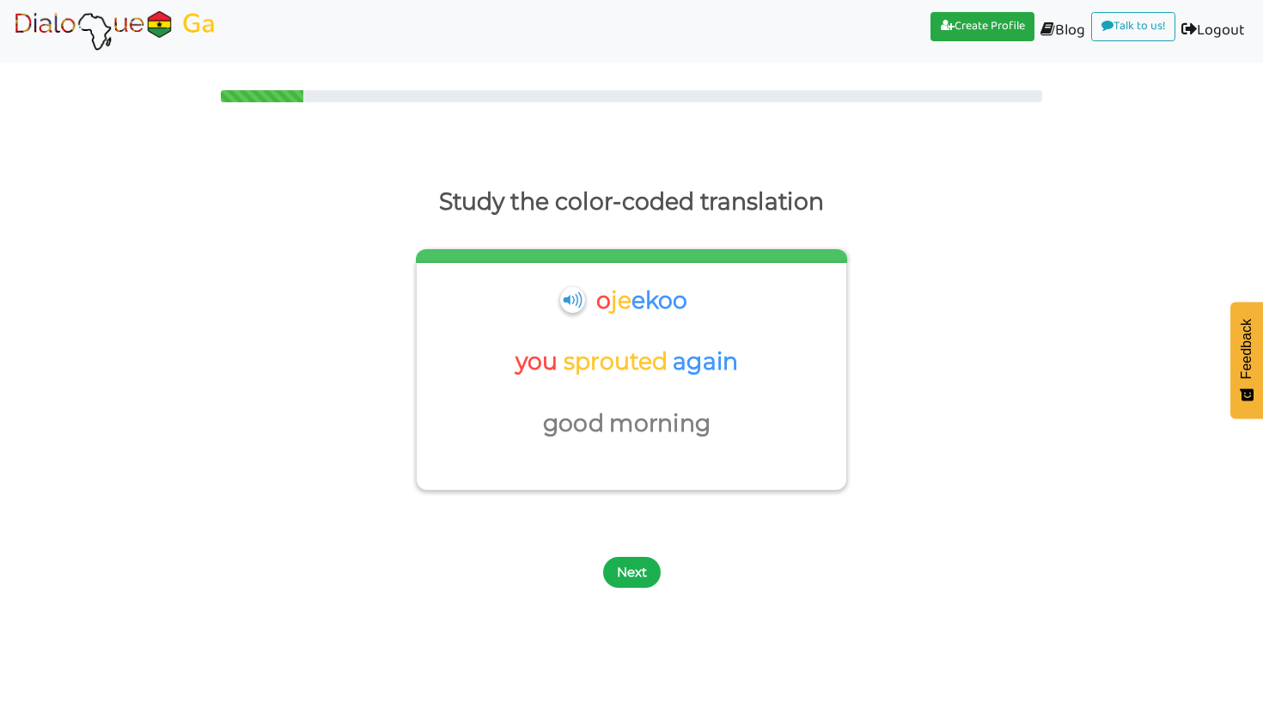
click at [623, 563] on button "Next" at bounding box center [632, 572] width 58 height 31
click at [624, 567] on button "Next" at bounding box center [632, 572] width 58 height 31
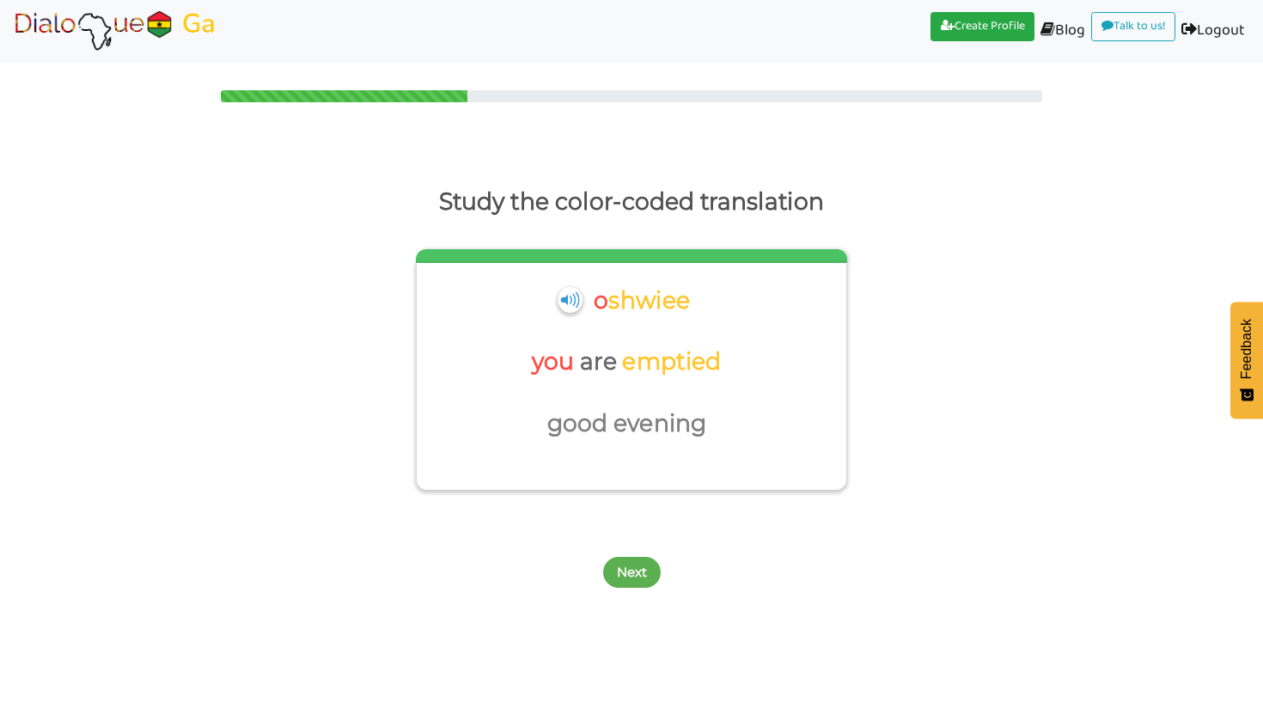
click at [624, 567] on button "Next" at bounding box center [632, 572] width 58 height 31
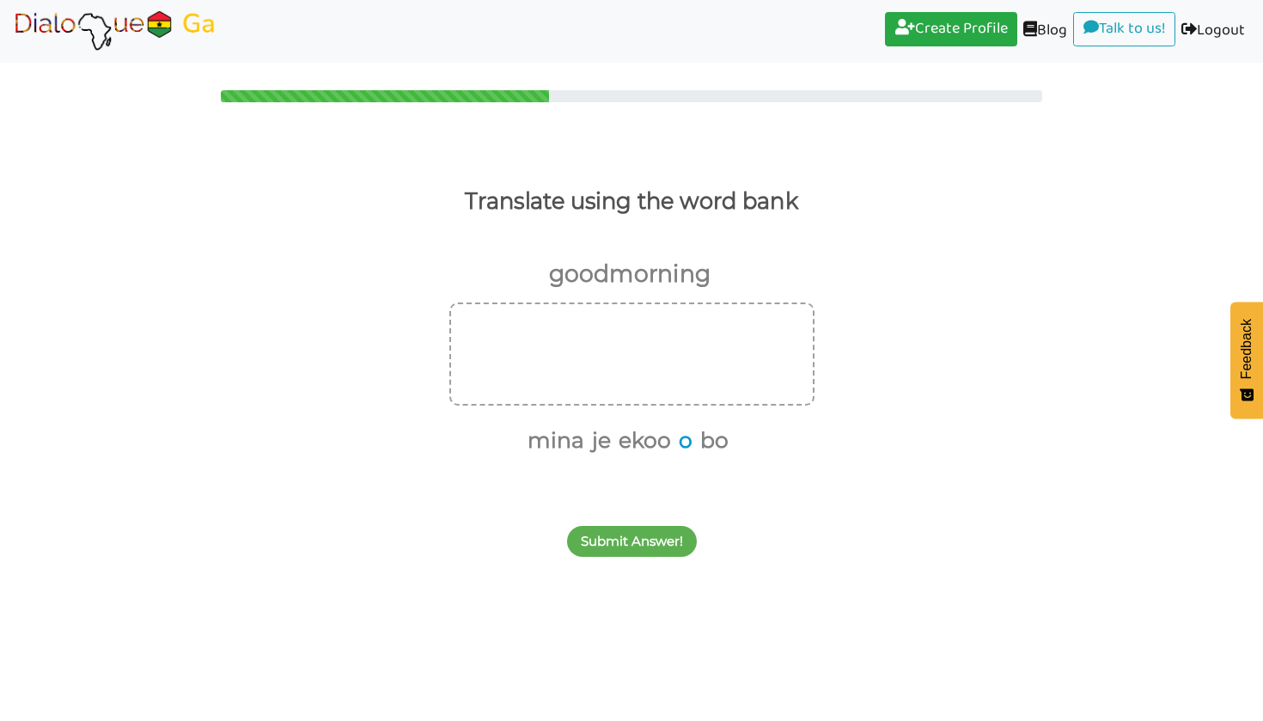
click at [685, 436] on button "o" at bounding box center [683, 440] width 20 height 33
click at [612, 433] on button "je" at bounding box center [609, 440] width 25 height 33
click at [631, 442] on button "ekoo" at bounding box center [639, 440] width 58 height 33
click at [636, 545] on button "Submit Answer!" at bounding box center [632, 541] width 130 height 31
click at [700, 439] on button "mina" at bounding box center [697, 440] width 63 height 33
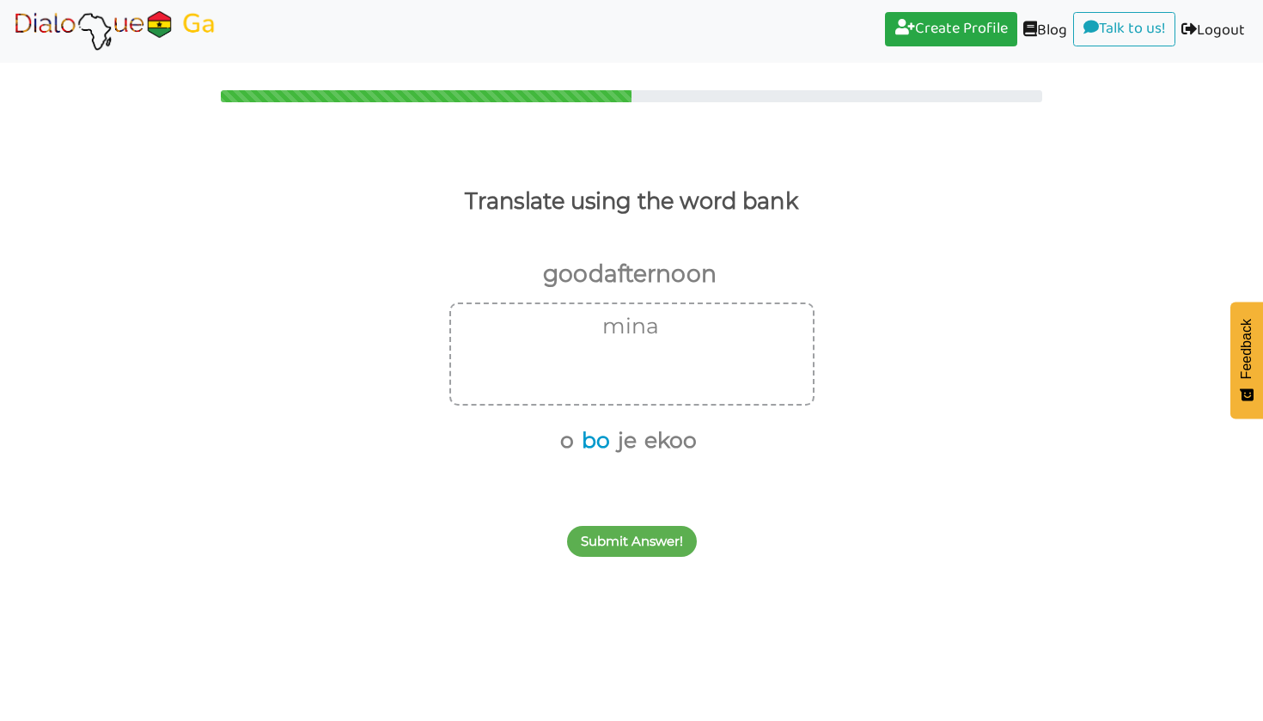
click at [590, 442] on button "bo" at bounding box center [593, 440] width 34 height 33
click at [642, 445] on button "ekoo" at bounding box center [649, 440] width 58 height 33
click at [645, 536] on button "Submit Answer!" at bounding box center [632, 541] width 130 height 31
click at [585, 436] on button "o" at bounding box center [583, 440] width 20 height 33
click at [644, 445] on button "shwiee" at bounding box center [662, 440] width 82 height 33
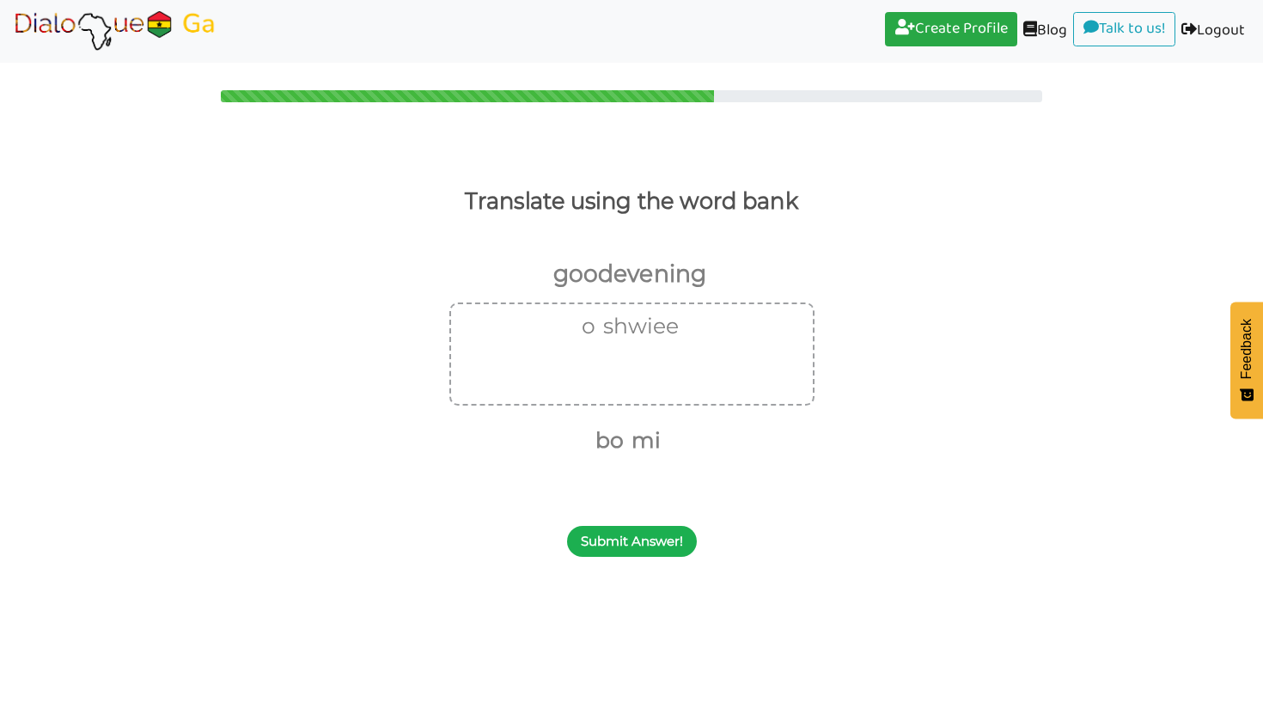
click at [650, 542] on button "Submit Answer!" at bounding box center [632, 541] width 130 height 31
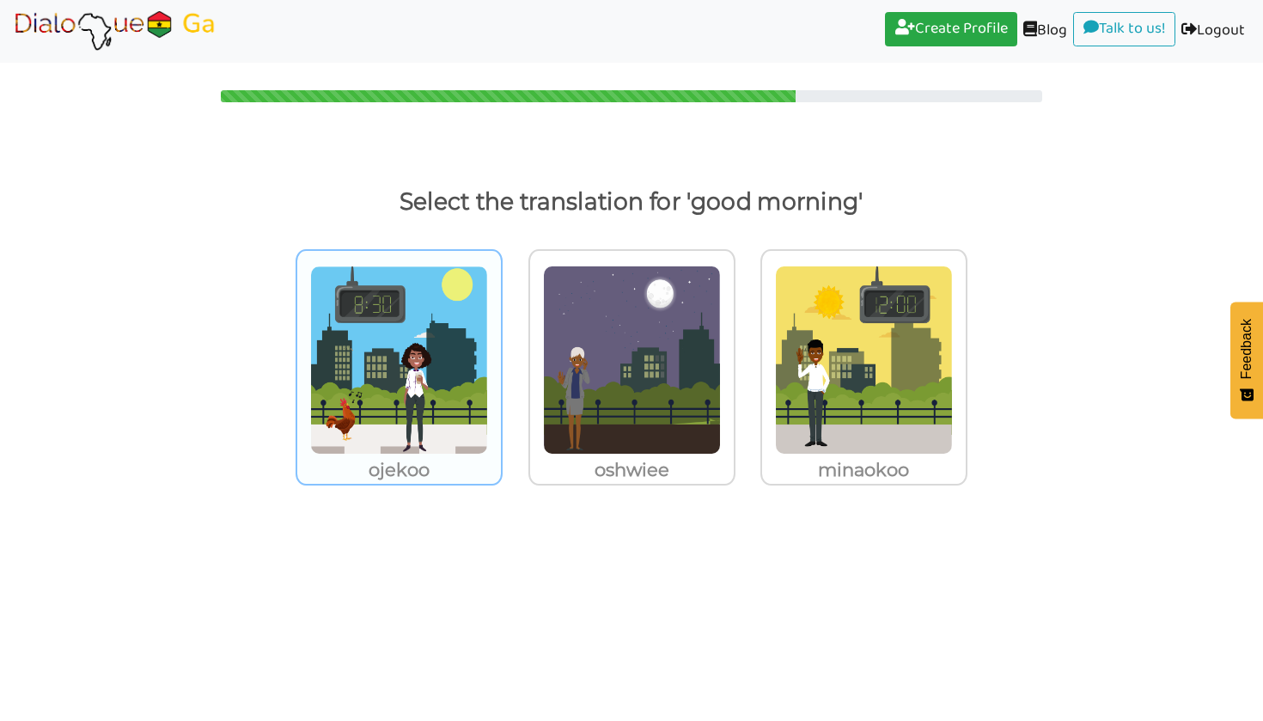
click at [460, 454] on p "ojekoo" at bounding box center [399, 469] width 204 height 31
click at [501, 356] on input "ojekoo" at bounding box center [507, 349] width 13 height 13
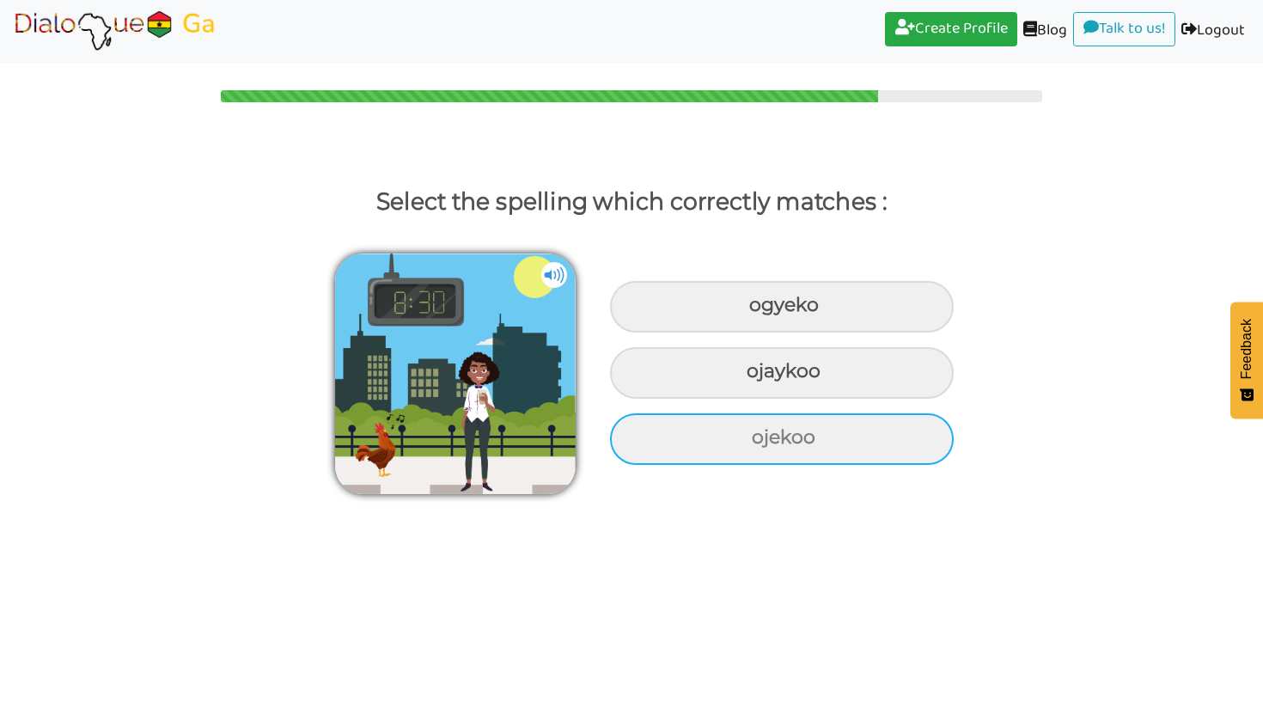
click at [727, 332] on div "ojekoo" at bounding box center [782, 307] width 344 height 52
click at [746, 311] on input "ojekoo" at bounding box center [751, 305] width 11 height 11
radio input "true"
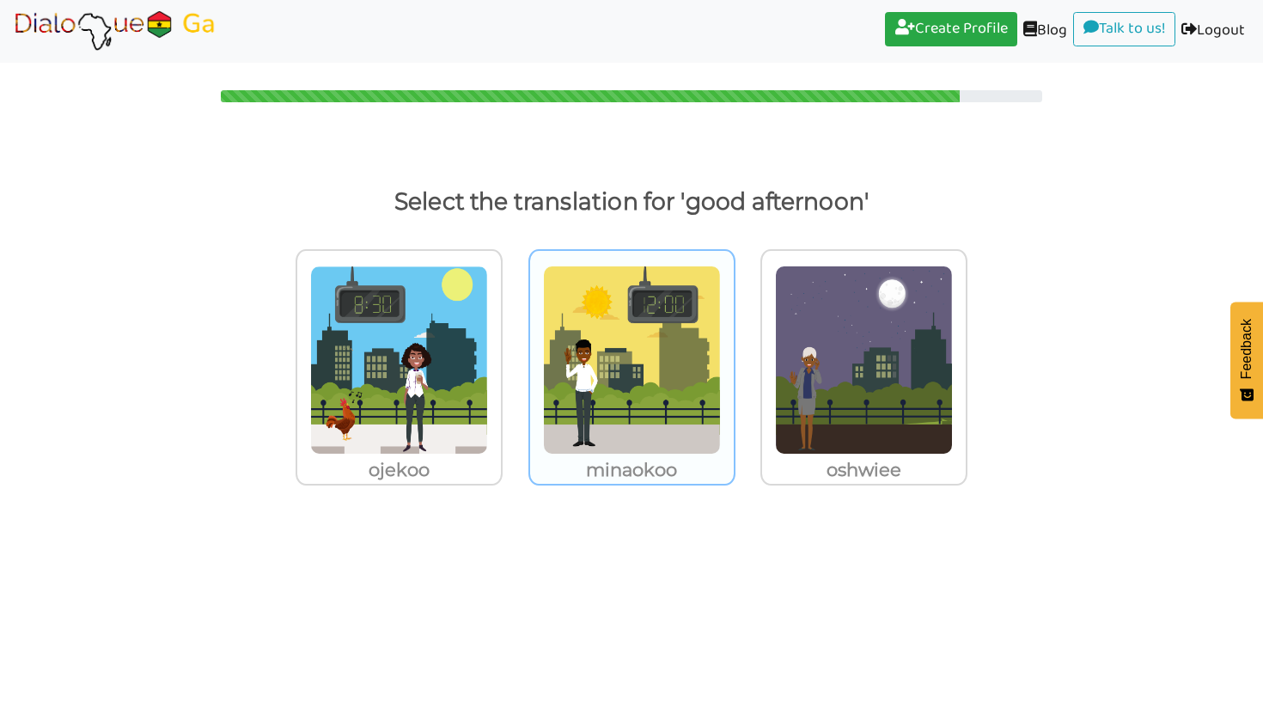
click at [501, 469] on p "minaokoo" at bounding box center [399, 469] width 204 height 31
click at [514, 356] on input "minaokoo" at bounding box center [507, 349] width 13 height 13
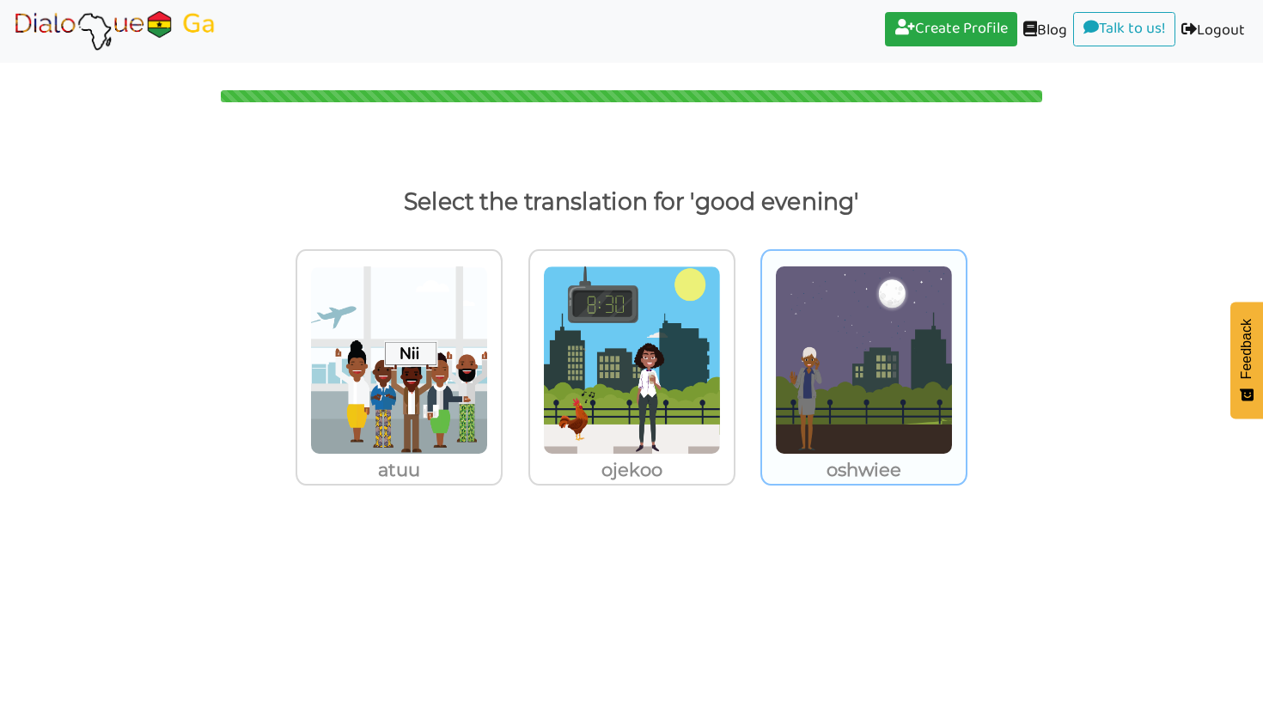
click at [488, 393] on img at bounding box center [399, 359] width 178 height 189
click at [514, 356] on input "oshwiee" at bounding box center [507, 349] width 13 height 13
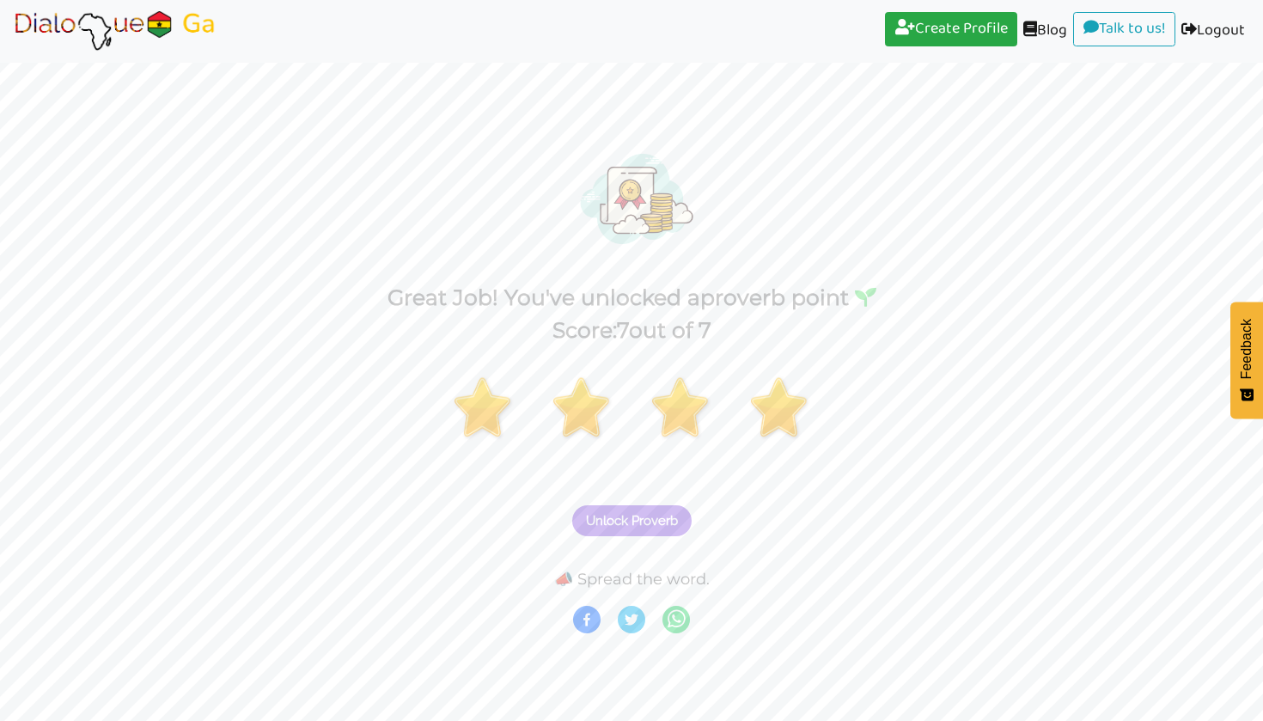
click at [670, 521] on span "Unlock Proverb" at bounding box center [632, 520] width 92 height 15
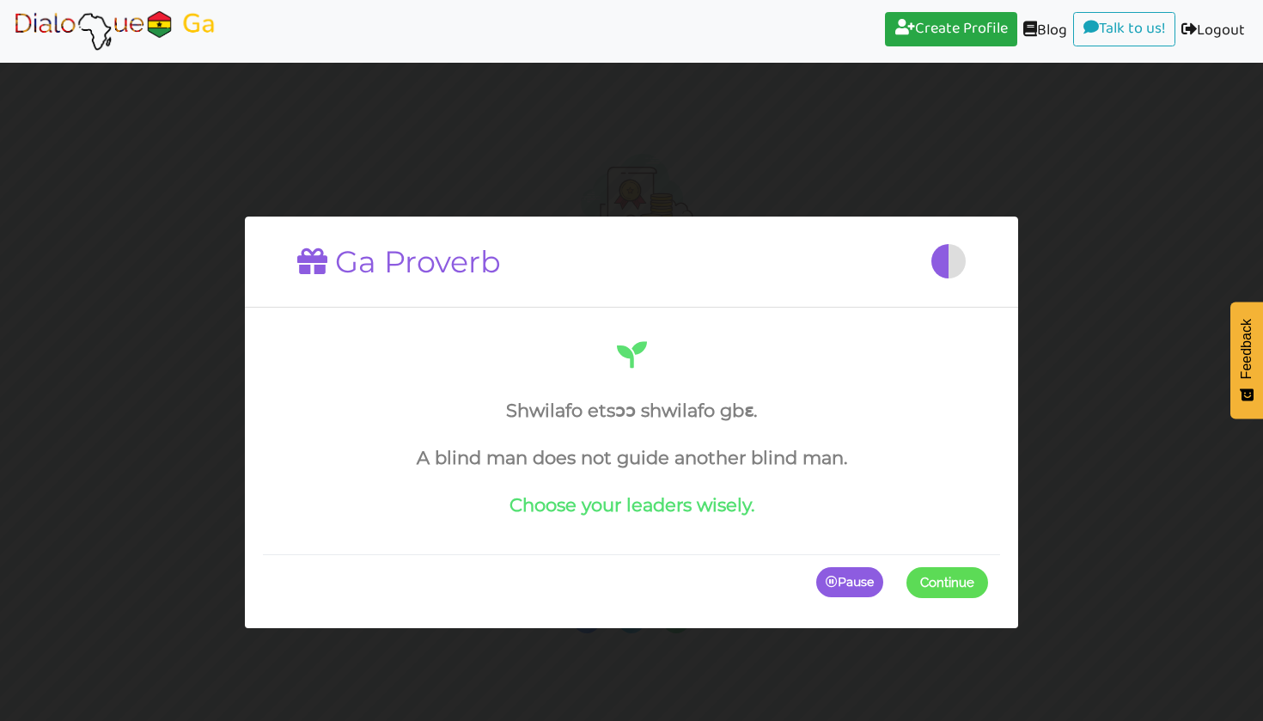
click at [924, 578] on span "Continue" at bounding box center [947, 581] width 54 height 15
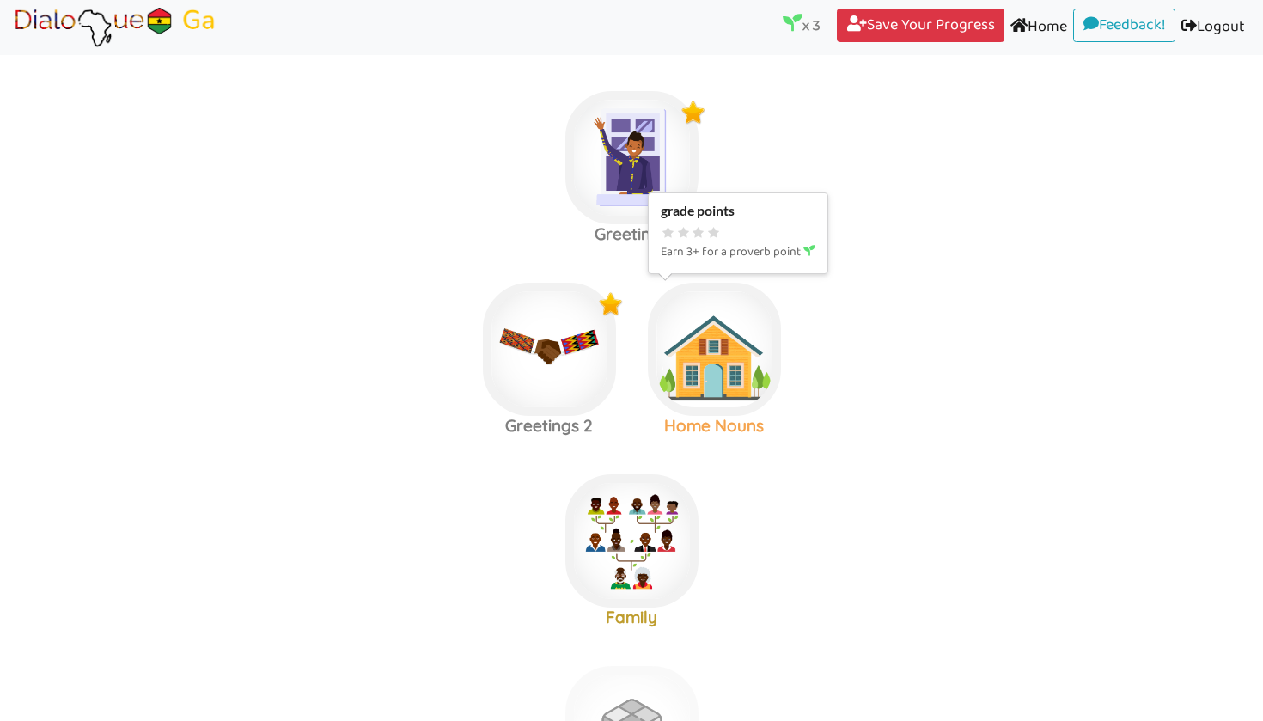
click at [698, 224] on img at bounding box center [631, 157] width 133 height 133
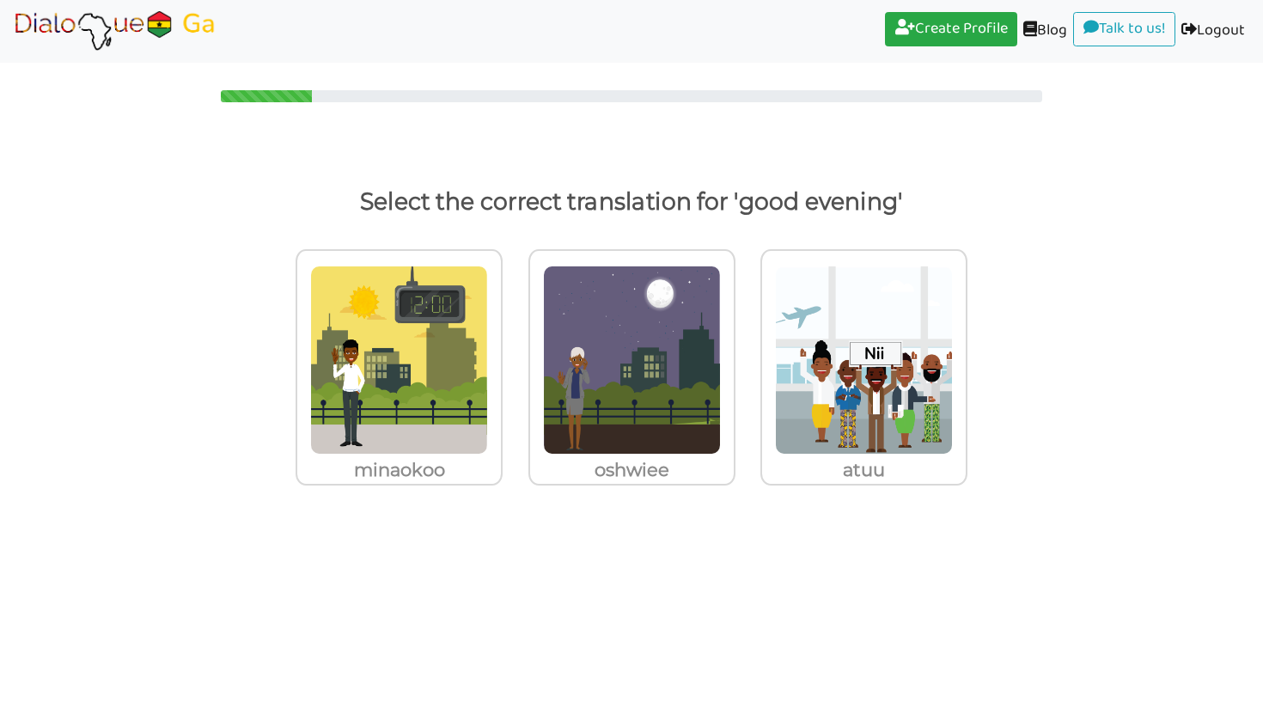
scroll to position [398, 0]
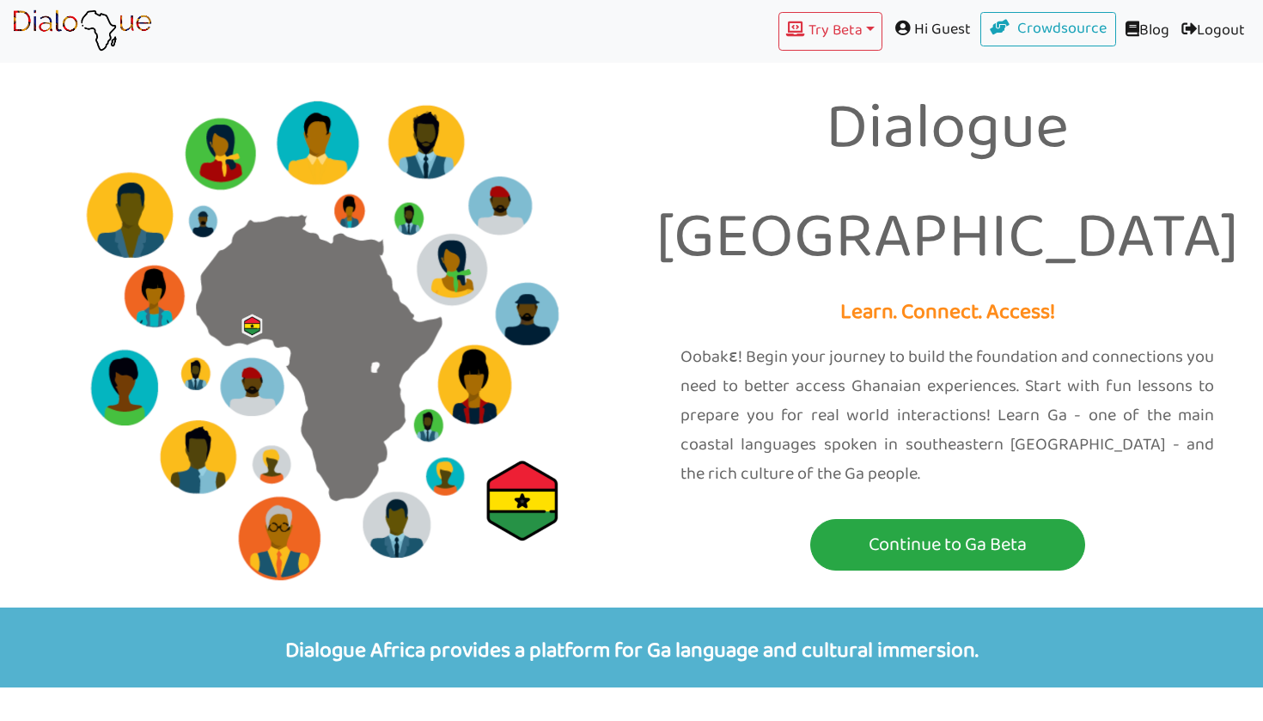
scroll to position [159, 0]
